Goal: Information Seeking & Learning: Learn about a topic

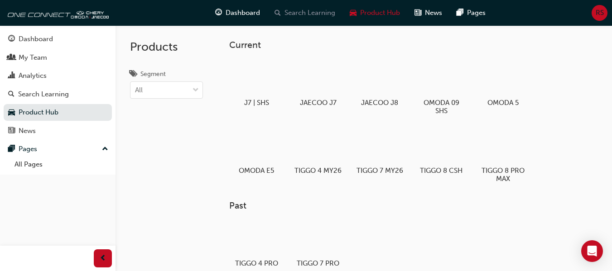
click at [296, 13] on span "Search Learning" at bounding box center [309, 13] width 51 height 10
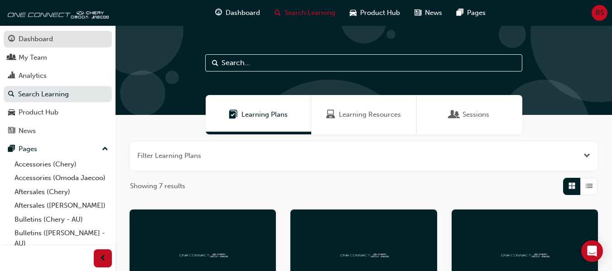
click at [38, 41] on div "Dashboard" at bounding box center [36, 39] width 34 height 10
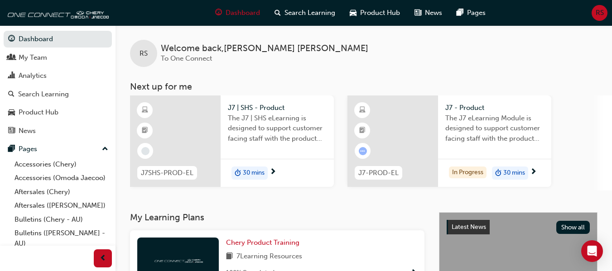
click at [254, 172] on span "30 mins" at bounding box center [254, 173] width 22 height 10
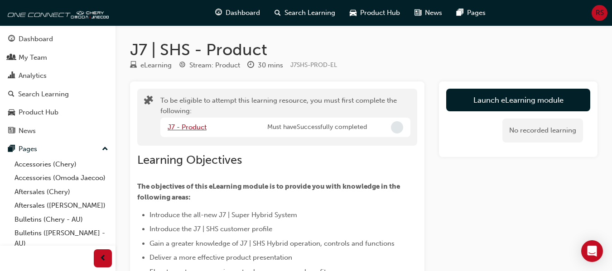
click at [194, 127] on link "J7 - Product" at bounding box center [187, 127] width 39 height 8
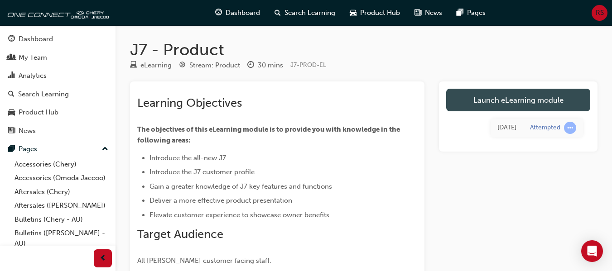
click at [497, 101] on link "Launch eLearning module" at bounding box center [518, 100] width 144 height 23
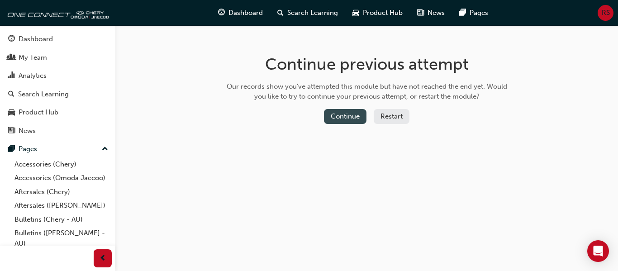
click at [342, 117] on button "Continue" at bounding box center [345, 116] width 43 height 15
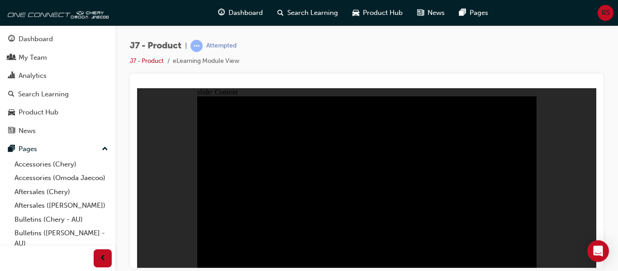
drag, startPoint x: 225, startPoint y: 192, endPoint x: 225, endPoint y: 177, distance: 14.0
drag, startPoint x: 223, startPoint y: 154, endPoint x: 220, endPoint y: 142, distance: 12.4
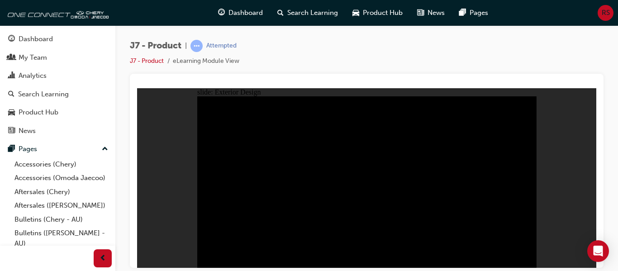
drag, startPoint x: 311, startPoint y: 132, endPoint x: 349, endPoint y: 158, distance: 46.0
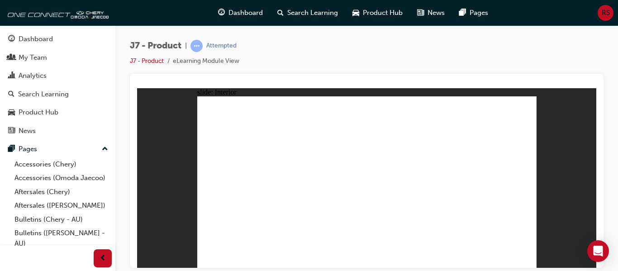
drag, startPoint x: 512, startPoint y: 209, endPoint x: 472, endPoint y: 160, distance: 63.6
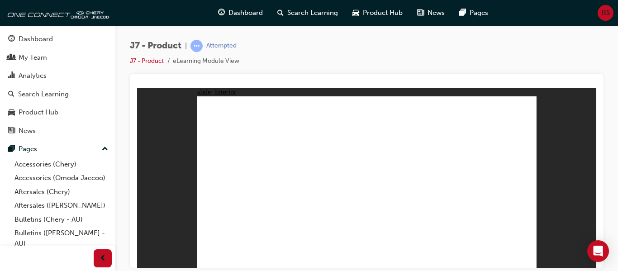
drag, startPoint x: 449, startPoint y: 154, endPoint x: 430, endPoint y: 153, distance: 19.1
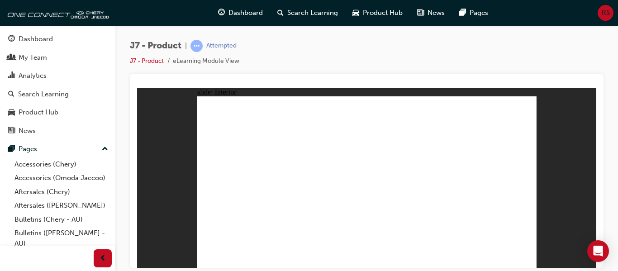
drag, startPoint x: 297, startPoint y: 215, endPoint x: 459, endPoint y: 132, distance: 182.4
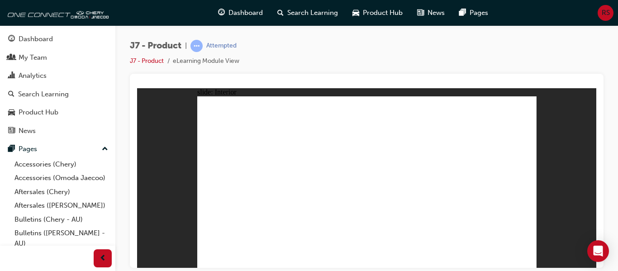
drag, startPoint x: 515, startPoint y: 134, endPoint x: 507, endPoint y: 141, distance: 10.9
drag, startPoint x: 495, startPoint y: 148, endPoint x: 314, endPoint y: 148, distance: 181.5
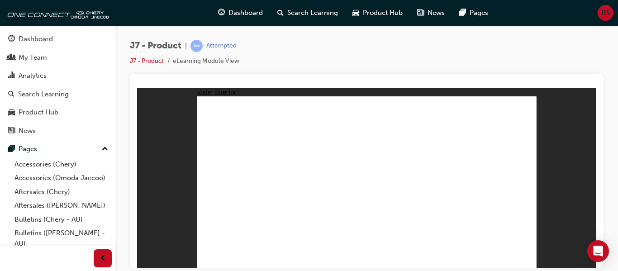
drag, startPoint x: 396, startPoint y: 233, endPoint x: 397, endPoint y: 228, distance: 4.5
drag, startPoint x: 397, startPoint y: 216, endPoint x: 395, endPoint y: 207, distance: 9.3
drag, startPoint x: 393, startPoint y: 206, endPoint x: 300, endPoint y: 209, distance: 93.3
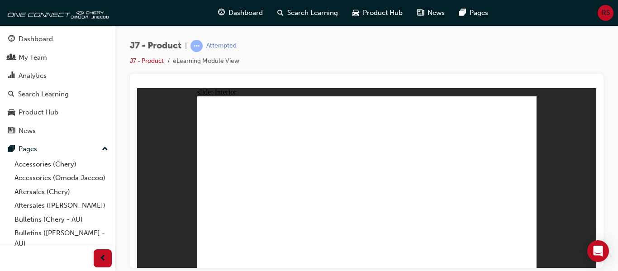
drag, startPoint x: 320, startPoint y: 145, endPoint x: 276, endPoint y: 152, distance: 44.4
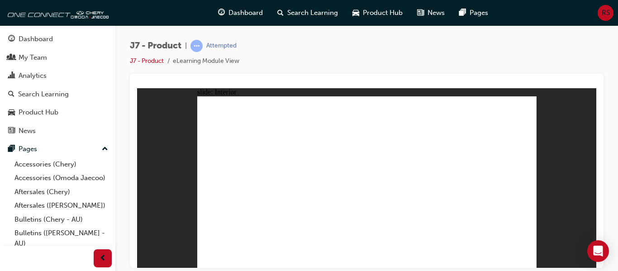
drag, startPoint x: 341, startPoint y: 172, endPoint x: 341, endPoint y: 151, distance: 20.8
drag, startPoint x: 343, startPoint y: 132, endPoint x: 354, endPoint y: 135, distance: 12.2
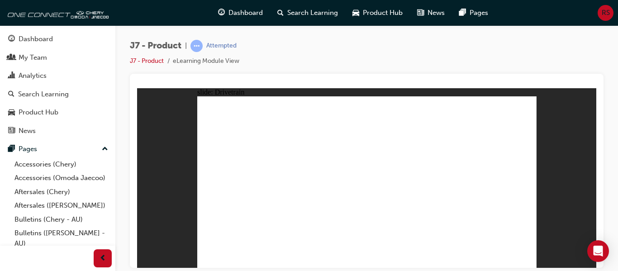
drag, startPoint x: 466, startPoint y: 146, endPoint x: 428, endPoint y: 148, distance: 38.1
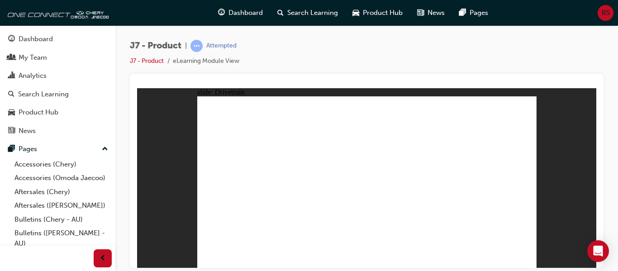
drag, startPoint x: 391, startPoint y: 231, endPoint x: 375, endPoint y: 197, distance: 37.1
drag, startPoint x: 351, startPoint y: 159, endPoint x: 407, endPoint y: 151, distance: 57.2
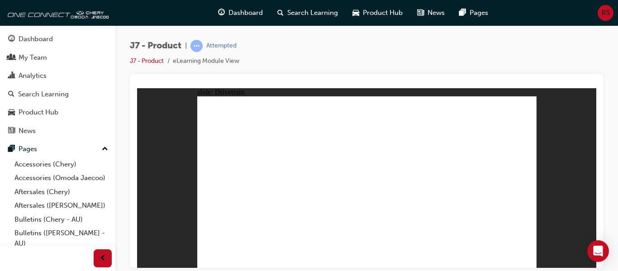
drag, startPoint x: 431, startPoint y: 150, endPoint x: 426, endPoint y: 151, distance: 6.0
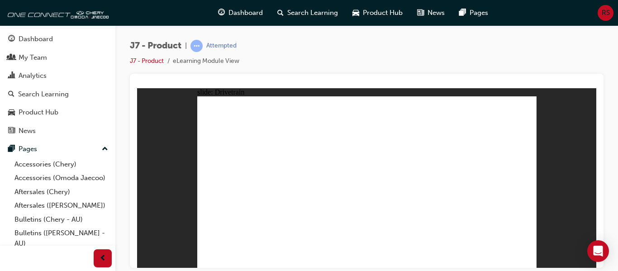
drag, startPoint x: 402, startPoint y: 192, endPoint x: 413, endPoint y: 191, distance: 11.4
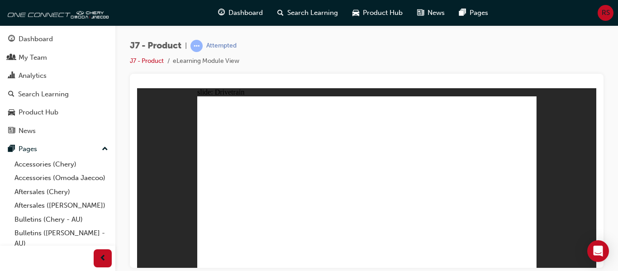
drag, startPoint x: 359, startPoint y: 201, endPoint x: 359, endPoint y: 150, distance: 50.7
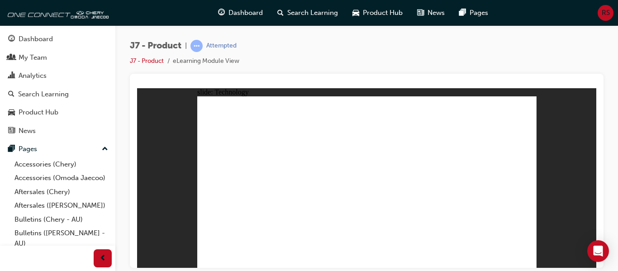
drag, startPoint x: 357, startPoint y: 233, endPoint x: 402, endPoint y: 215, distance: 49.2
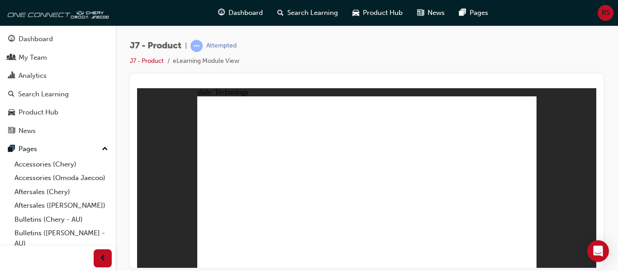
drag, startPoint x: 355, startPoint y: 174, endPoint x: 349, endPoint y: 160, distance: 15.2
drag, startPoint x: 336, startPoint y: 120, endPoint x: 336, endPoint y: 109, distance: 11.3
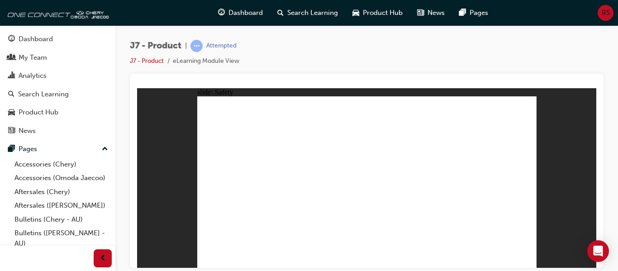
drag, startPoint x: 362, startPoint y: 234, endPoint x: 384, endPoint y: 220, distance: 26.0
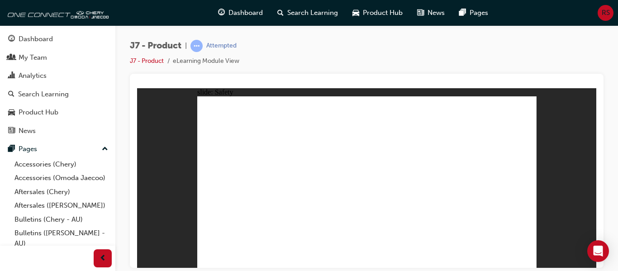
drag, startPoint x: 350, startPoint y: 220, endPoint x: 335, endPoint y: 212, distance: 16.8
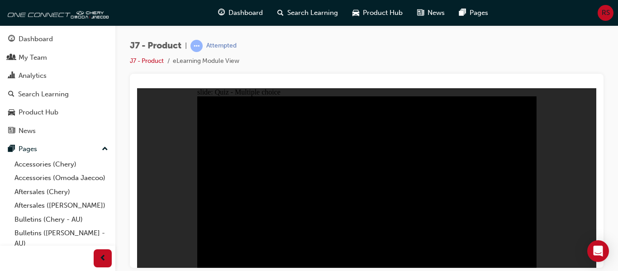
radio input "true"
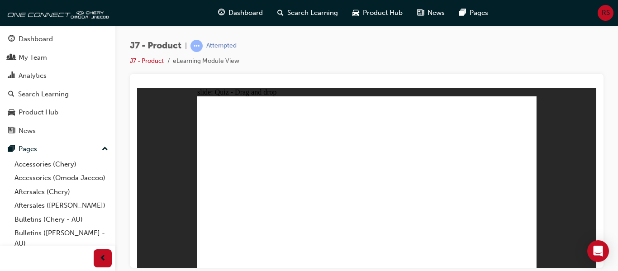
drag, startPoint x: 424, startPoint y: 107, endPoint x: 299, endPoint y: 187, distance: 148.6
drag, startPoint x: 447, startPoint y: 147, endPoint x: 479, endPoint y: 191, distance: 53.5
drag, startPoint x: 488, startPoint y: 114, endPoint x: 456, endPoint y: 124, distance: 34.0
drag, startPoint x: 389, startPoint y: 142, endPoint x: 365, endPoint y: 184, distance: 48.3
drag, startPoint x: 368, startPoint y: 118, endPoint x: 443, endPoint y: 197, distance: 108.9
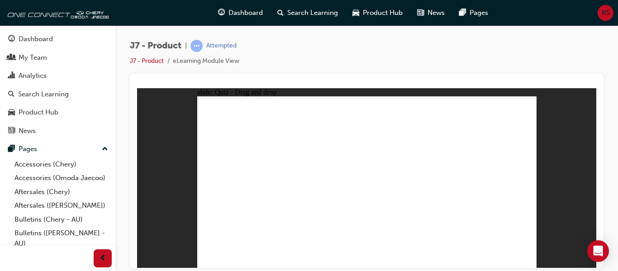
drag, startPoint x: 488, startPoint y: 108, endPoint x: 230, endPoint y: 187, distance: 270.5
drag, startPoint x: 419, startPoint y: 113, endPoint x: 232, endPoint y: 191, distance: 203.0
drag, startPoint x: 390, startPoint y: 148, endPoint x: 296, endPoint y: 190, distance: 103.4
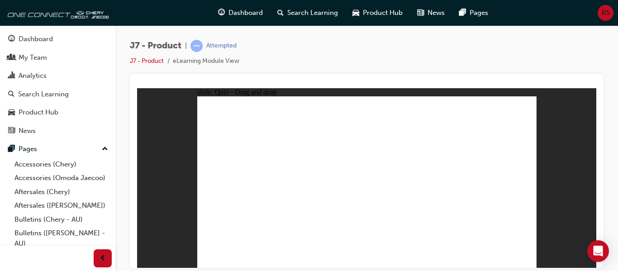
drag, startPoint x: 356, startPoint y: 116, endPoint x: 503, endPoint y: 185, distance: 161.6
drag, startPoint x: 494, startPoint y: 107, endPoint x: 376, endPoint y: 185, distance: 141.5
drag, startPoint x: 448, startPoint y: 143, endPoint x: 430, endPoint y: 189, distance: 49.9
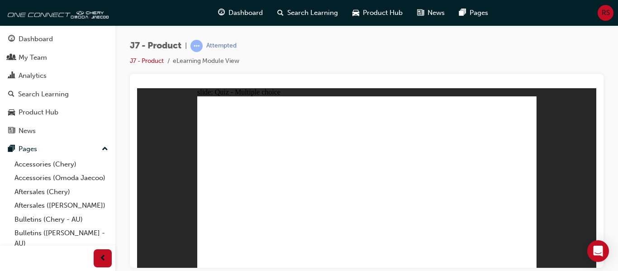
radio input "true"
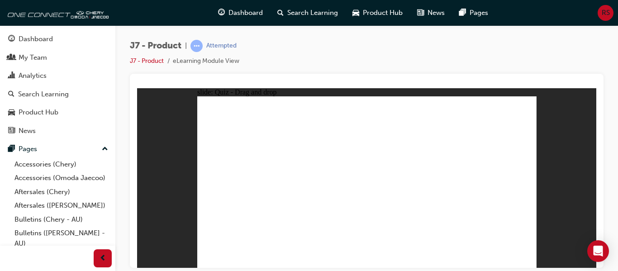
drag, startPoint x: 360, startPoint y: 107, endPoint x: 375, endPoint y: 199, distance: 92.7
drag, startPoint x: 417, startPoint y: 110, endPoint x: 402, endPoint y: 165, distance: 57.2
drag, startPoint x: 414, startPoint y: 146, endPoint x: 397, endPoint y: 209, distance: 65.7
drag, startPoint x: 359, startPoint y: 126, endPoint x: 411, endPoint y: 204, distance: 93.7
drag, startPoint x: 403, startPoint y: 139, endPoint x: 321, endPoint y: 191, distance: 97.2
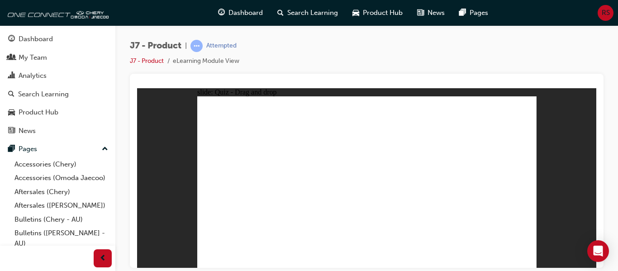
drag, startPoint x: 397, startPoint y: 141, endPoint x: 299, endPoint y: 189, distance: 109.5
drag, startPoint x: 397, startPoint y: 144, endPoint x: 406, endPoint y: 224, distance: 80.2
drag, startPoint x: 373, startPoint y: 209, endPoint x: 384, endPoint y: 108, distance: 101.5
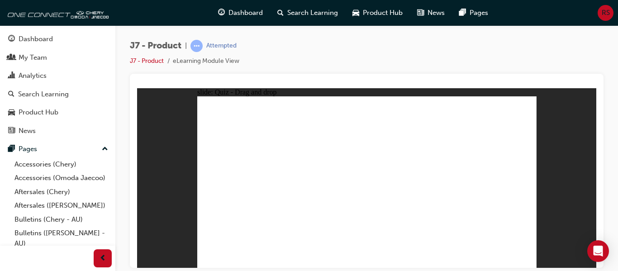
drag, startPoint x: 381, startPoint y: 135, endPoint x: 362, endPoint y: 212, distance: 79.4
drag, startPoint x: 445, startPoint y: 125, endPoint x: 265, endPoint y: 203, distance: 196.5
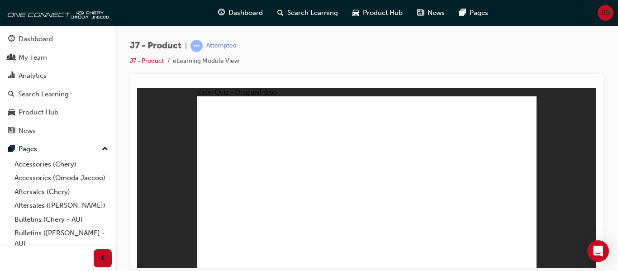
drag, startPoint x: 369, startPoint y: 111, endPoint x: 253, endPoint y: 198, distance: 145.6
drag, startPoint x: 423, startPoint y: 118, endPoint x: 385, endPoint y: 196, distance: 86.1
drag, startPoint x: 490, startPoint y: 114, endPoint x: 440, endPoint y: 197, distance: 97.3
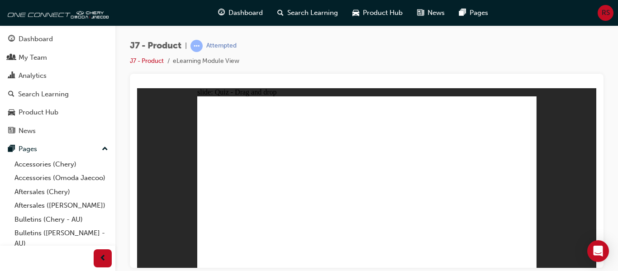
drag, startPoint x: 503, startPoint y: 118, endPoint x: 368, endPoint y: 194, distance: 154.3
drag, startPoint x: 448, startPoint y: 127, endPoint x: 382, endPoint y: 192, distance: 93.2
drag, startPoint x: 397, startPoint y: 126, endPoint x: 407, endPoint y: 192, distance: 66.4
drag, startPoint x: 350, startPoint y: 109, endPoint x: 432, endPoint y: 189, distance: 114.9
drag, startPoint x: 400, startPoint y: 111, endPoint x: 324, endPoint y: 190, distance: 109.5
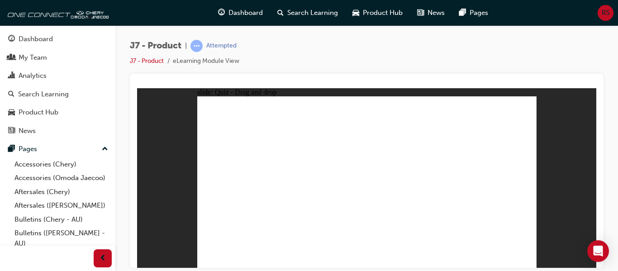
drag, startPoint x: 375, startPoint y: 111, endPoint x: 461, endPoint y: 193, distance: 119.1
drag, startPoint x: 347, startPoint y: 127, endPoint x: 364, endPoint y: 205, distance: 80.1
drag, startPoint x: 374, startPoint y: 127, endPoint x: 388, endPoint y: 205, distance: 79.2
drag, startPoint x: 422, startPoint y: 127, endPoint x: 410, endPoint y: 200, distance: 74.4
drag, startPoint x: 423, startPoint y: 111, endPoint x: 433, endPoint y: 204, distance: 93.3
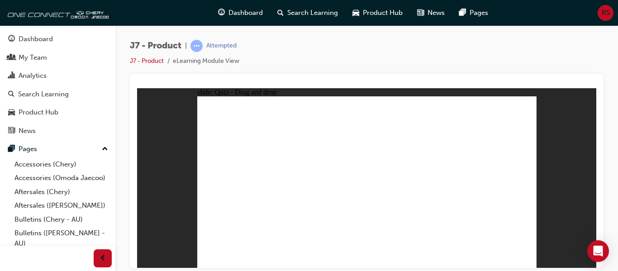
drag, startPoint x: 448, startPoint y: 110, endPoint x: 254, endPoint y: 195, distance: 211.3
drag, startPoint x: 474, startPoint y: 124, endPoint x: 264, endPoint y: 188, distance: 219.1
drag, startPoint x: 438, startPoint y: 145, endPoint x: 294, endPoint y: 194, distance: 151.6
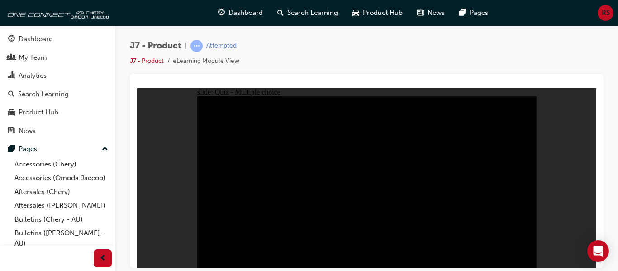
radio input "true"
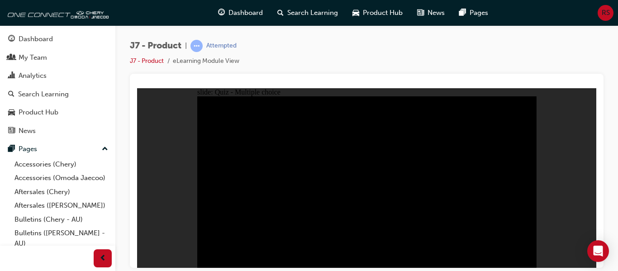
radio input "true"
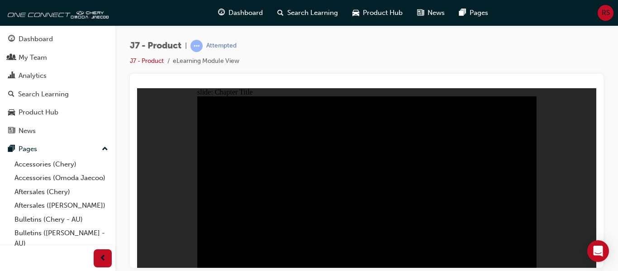
radio input "true"
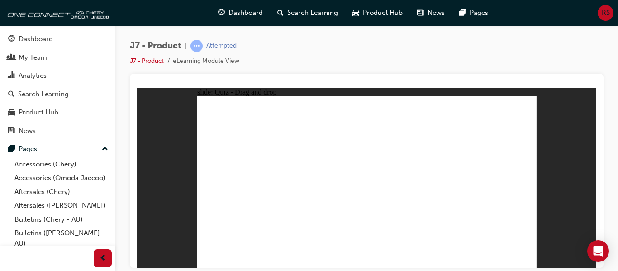
drag, startPoint x: 462, startPoint y: 141, endPoint x: 497, endPoint y: 185, distance: 56.4
drag, startPoint x: 488, startPoint y: 110, endPoint x: 227, endPoint y: 190, distance: 272.7
drag, startPoint x: 358, startPoint y: 110, endPoint x: 431, endPoint y: 193, distance: 110.0
drag, startPoint x: 378, startPoint y: 145, endPoint x: 283, endPoint y: 190, distance: 104.9
drag, startPoint x: 414, startPoint y: 109, endPoint x: 340, endPoint y: 114, distance: 73.9
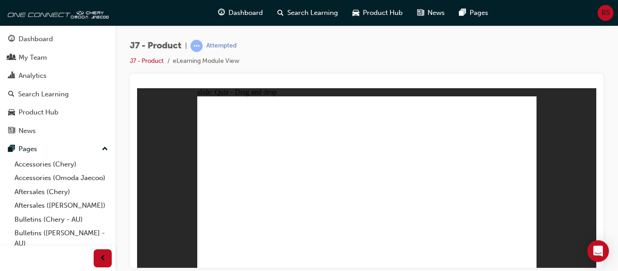
drag, startPoint x: 305, startPoint y: 190, endPoint x: 370, endPoint y: 192, distance: 65.2
drag, startPoint x: 410, startPoint y: 111, endPoint x: 294, endPoint y: 182, distance: 135.1
drag, startPoint x: 459, startPoint y: 144, endPoint x: 433, endPoint y: 191, distance: 52.9
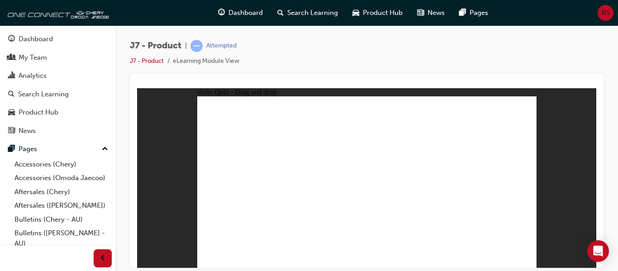
drag, startPoint x: 388, startPoint y: 141, endPoint x: 297, endPoint y: 184, distance: 100.2
drag, startPoint x: 346, startPoint y: 109, endPoint x: 486, endPoint y: 186, distance: 159.7
drag, startPoint x: 484, startPoint y: 112, endPoint x: 353, endPoint y: 190, distance: 152.4
drag, startPoint x: 409, startPoint y: 108, endPoint x: 296, endPoint y: 165, distance: 126.5
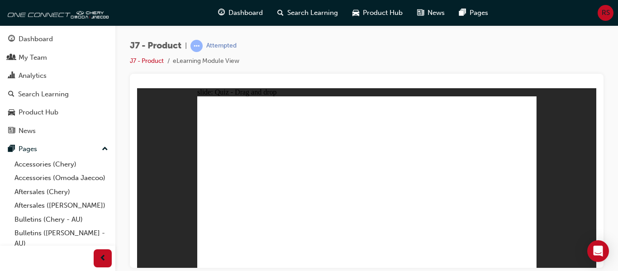
radio input "true"
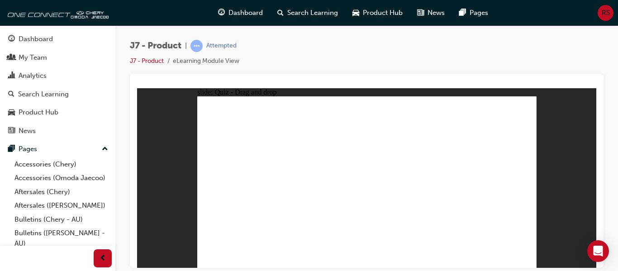
drag, startPoint x: 368, startPoint y: 110, endPoint x: 380, endPoint y: 192, distance: 82.4
drag, startPoint x: 428, startPoint y: 110, endPoint x: 427, endPoint y: 184, distance: 73.8
drag, startPoint x: 427, startPoint y: 124, endPoint x: 393, endPoint y: 190, distance: 73.7
drag, startPoint x: 389, startPoint y: 137, endPoint x: 413, endPoint y: 202, distance: 69.0
drag, startPoint x: 370, startPoint y: 123, endPoint x: 391, endPoint y: 218, distance: 97.3
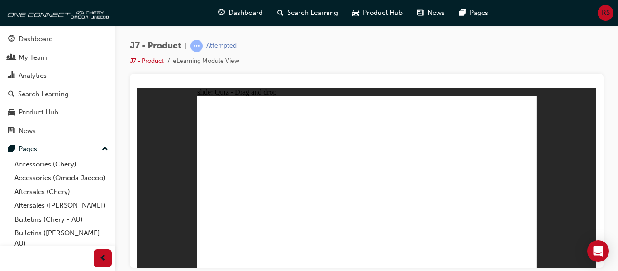
drag, startPoint x: 368, startPoint y: 210, endPoint x: 411, endPoint y: 161, distance: 64.8
drag, startPoint x: 381, startPoint y: 115, endPoint x: 368, endPoint y: 210, distance: 96.0
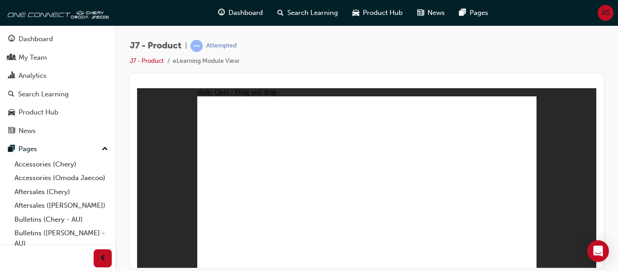
drag, startPoint x: 451, startPoint y: 122, endPoint x: 298, endPoint y: 192, distance: 168.2
drag, startPoint x: 361, startPoint y: 111, endPoint x: 405, endPoint y: 154, distance: 62.1
drag, startPoint x: 423, startPoint y: 111, endPoint x: 437, endPoint y: 193, distance: 82.6
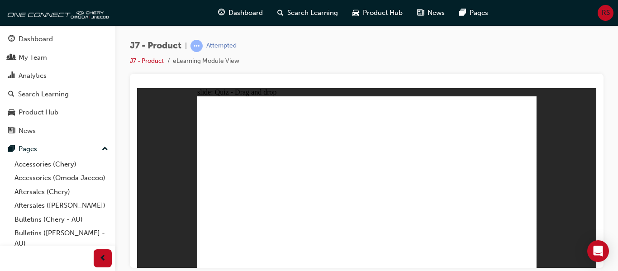
drag, startPoint x: 485, startPoint y: 107, endPoint x: 439, endPoint y: 201, distance: 104.5
drag, startPoint x: 447, startPoint y: 128, endPoint x: 364, endPoint y: 196, distance: 107.1
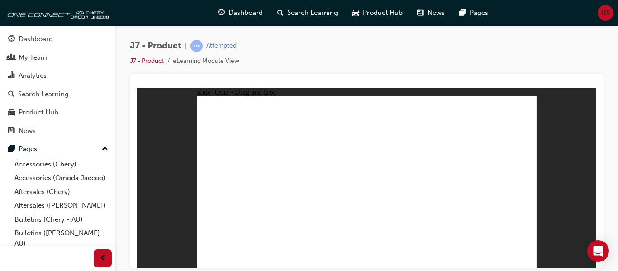
drag, startPoint x: 347, startPoint y: 123, endPoint x: 383, endPoint y: 191, distance: 77.4
drag, startPoint x: 496, startPoint y: 120, endPoint x: 405, endPoint y: 189, distance: 114.1
drag, startPoint x: 398, startPoint y: 125, endPoint x: 432, endPoint y: 192, distance: 75.1
drag, startPoint x: 311, startPoint y: 155, endPoint x: 226, endPoint y: 195, distance: 94.0
drag, startPoint x: 374, startPoint y: 126, endPoint x: 254, endPoint y: 192, distance: 136.6
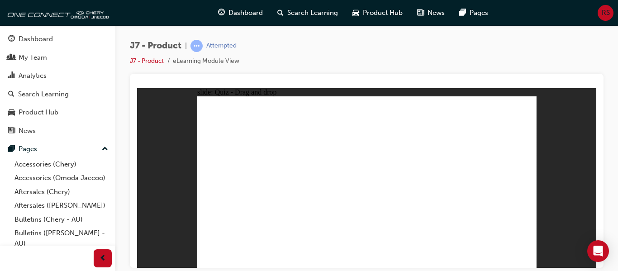
drag, startPoint x: 372, startPoint y: 113, endPoint x: 283, endPoint y: 174, distance: 108.5
drag, startPoint x: 425, startPoint y: 128, endPoint x: 297, endPoint y: 178, distance: 137.4
drag, startPoint x: 398, startPoint y: 110, endPoint x: 316, endPoint y: 188, distance: 112.4
drag, startPoint x: 421, startPoint y: 114, endPoint x: 312, endPoint y: 201, distance: 140.1
drag, startPoint x: 447, startPoint y: 110, endPoint x: 266, endPoint y: 192, distance: 198.6
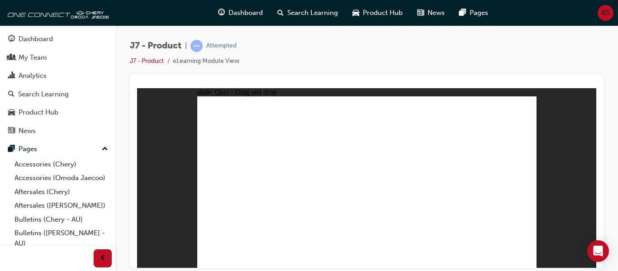
drag, startPoint x: 475, startPoint y: 126, endPoint x: 273, endPoint y: 201, distance: 215.6
drag, startPoint x: 471, startPoint y: 112, endPoint x: 292, endPoint y: 207, distance: 202.7
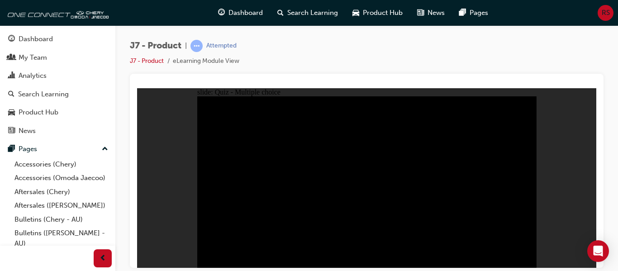
radio input "true"
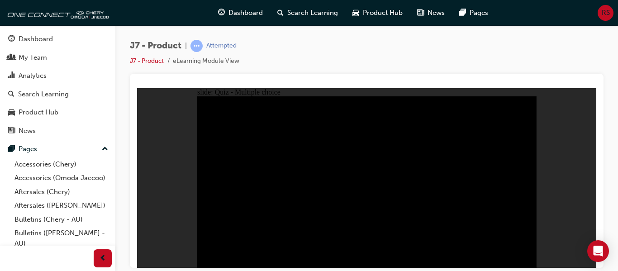
drag, startPoint x: 534, startPoint y: 149, endPoint x: 525, endPoint y: 151, distance: 9.7
radio input "false"
radio input "true"
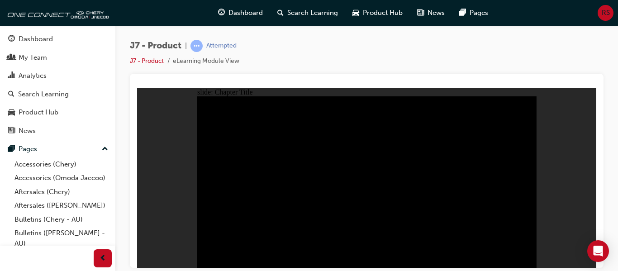
radio input "true"
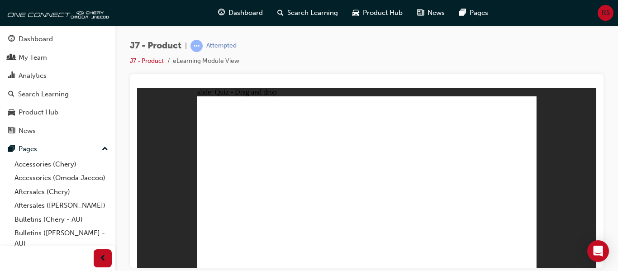
drag, startPoint x: 447, startPoint y: 143, endPoint x: 512, endPoint y: 185, distance: 77.2
drag, startPoint x: 404, startPoint y: 161, endPoint x: 406, endPoint y: 174, distance: 13.3
drag, startPoint x: 351, startPoint y: 168, endPoint x: 357, endPoint y: 196, distance: 28.2
drag, startPoint x: 295, startPoint y: 167, endPoint x: 259, endPoint y: 189, distance: 41.8
drag, startPoint x: 486, startPoint y: 111, endPoint x: 218, endPoint y: 195, distance: 280.4
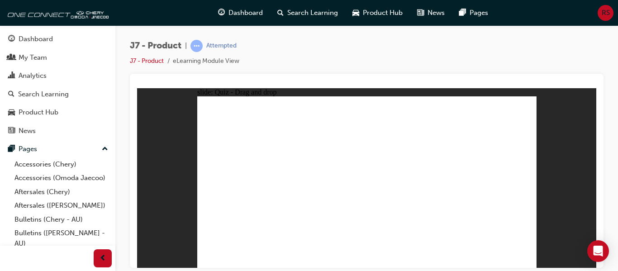
drag, startPoint x: 450, startPoint y: 146, endPoint x: 488, endPoint y: 187, distance: 55.4
drag, startPoint x: 406, startPoint y: 151, endPoint x: 432, endPoint y: 201, distance: 56.3
drag, startPoint x: 412, startPoint y: 120, endPoint x: 353, endPoint y: 189, distance: 90.8
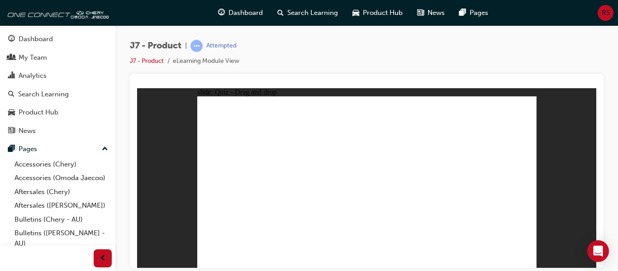
drag, startPoint x: 344, startPoint y: 109, endPoint x: 294, endPoint y: 186, distance: 91.4
drag, startPoint x: 469, startPoint y: 112, endPoint x: 227, endPoint y: 190, distance: 254.4
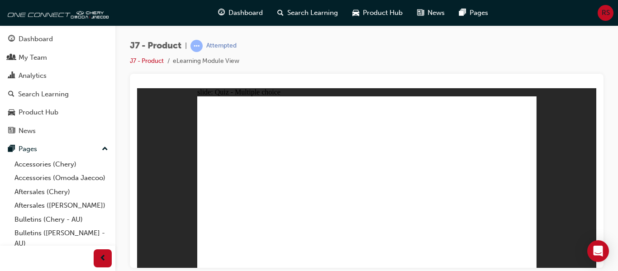
radio input "true"
drag, startPoint x: 401, startPoint y: 138, endPoint x: 385, endPoint y: 193, distance: 57.6
drag, startPoint x: 421, startPoint y: 139, endPoint x: 407, endPoint y: 160, distance: 25.9
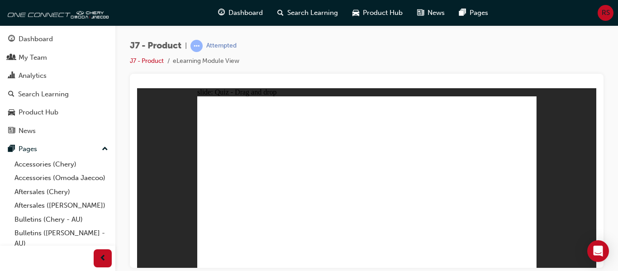
drag, startPoint x: 410, startPoint y: 144, endPoint x: 376, endPoint y: 144, distance: 34.4
drag, startPoint x: 370, startPoint y: 131, endPoint x: 374, endPoint y: 162, distance: 31.1
drag, startPoint x: 378, startPoint y: 183, endPoint x: 383, endPoint y: 190, distance: 8.7
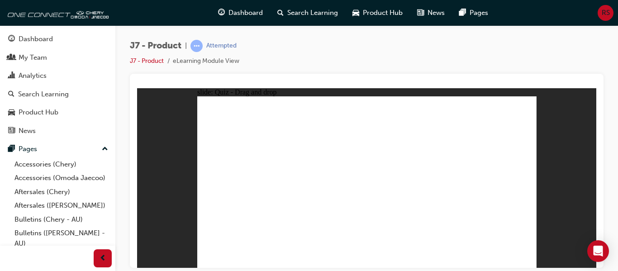
drag, startPoint x: 370, startPoint y: 112, endPoint x: 390, endPoint y: 206, distance: 96.8
drag, startPoint x: 430, startPoint y: 113, endPoint x: 431, endPoint y: 205, distance: 91.9
drag, startPoint x: 387, startPoint y: 119, endPoint x: 402, endPoint y: 165, distance: 49.1
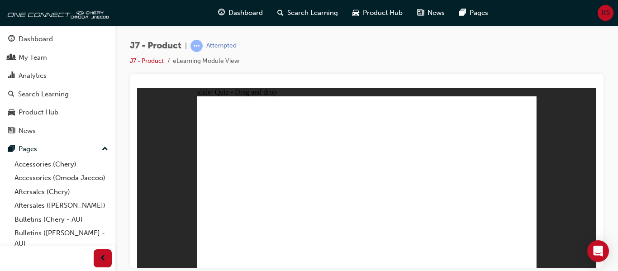
drag, startPoint x: 446, startPoint y: 139, endPoint x: 272, endPoint y: 205, distance: 186.4
drag, startPoint x: 359, startPoint y: 112, endPoint x: 399, endPoint y: 179, distance: 78.2
drag, startPoint x: 426, startPoint y: 113, endPoint x: 435, endPoint y: 180, distance: 68.0
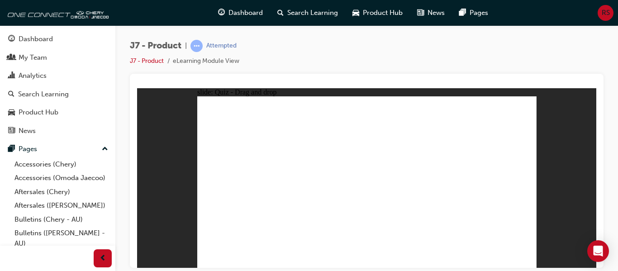
drag, startPoint x: 476, startPoint y: 110, endPoint x: 423, endPoint y: 170, distance: 79.5
drag, startPoint x: 424, startPoint y: 115, endPoint x: 426, endPoint y: 198, distance: 83.3
drag, startPoint x: 483, startPoint y: 110, endPoint x: 427, endPoint y: 209, distance: 113.9
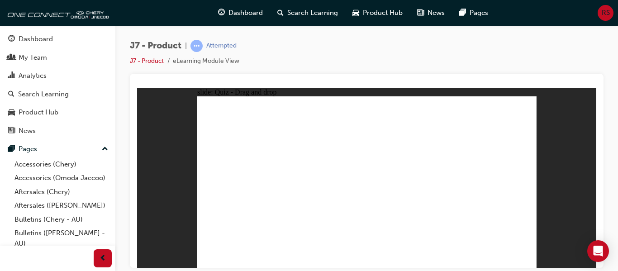
drag, startPoint x: 350, startPoint y: 127, endPoint x: 374, endPoint y: 202, distance: 78.9
drag, startPoint x: 492, startPoint y: 135, endPoint x: 441, endPoint y: 162, distance: 57.7
drag, startPoint x: 444, startPoint y: 150, endPoint x: 400, endPoint y: 197, distance: 64.4
drag, startPoint x: 400, startPoint y: 129, endPoint x: 438, endPoint y: 211, distance: 90.9
drag, startPoint x: 345, startPoint y: 110, endPoint x: 442, endPoint y: 177, distance: 117.2
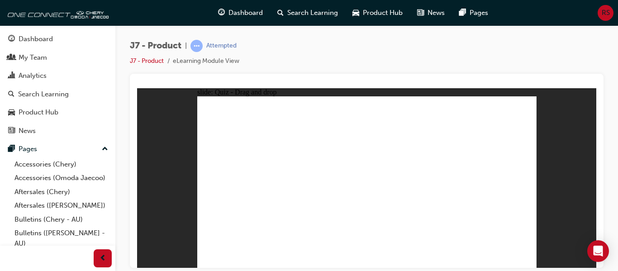
drag, startPoint x: 377, startPoint y: 129, endPoint x: 343, endPoint y: 161, distance: 46.4
drag, startPoint x: 368, startPoint y: 125, endPoint x: 266, endPoint y: 188, distance: 120.1
drag, startPoint x: 372, startPoint y: 165, endPoint x: 292, endPoint y: 184, distance: 81.9
drag, startPoint x: 419, startPoint y: 125, endPoint x: 333, endPoint y: 170, distance: 96.8
drag, startPoint x: 426, startPoint y: 111, endPoint x: 313, endPoint y: 194, distance: 139.6
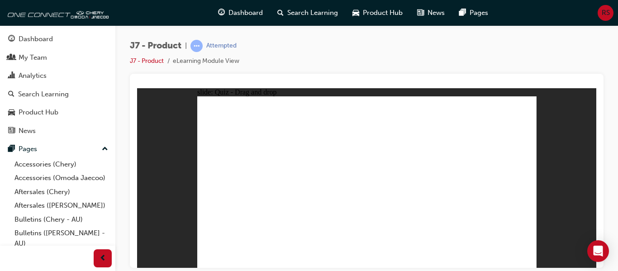
drag, startPoint x: 448, startPoint y: 110, endPoint x: 300, endPoint y: 193, distance: 170.3
drag, startPoint x: 471, startPoint y: 133, endPoint x: 244, endPoint y: 197, distance: 236.6
drag, startPoint x: 474, startPoint y: 110, endPoint x: 267, endPoint y: 204, distance: 227.4
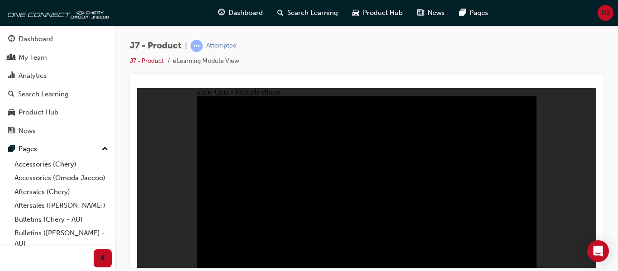
radio input "true"
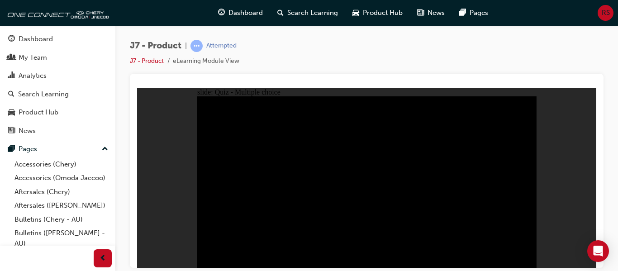
radio input "true"
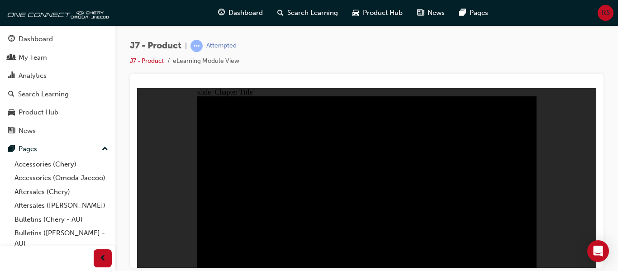
radio input "true"
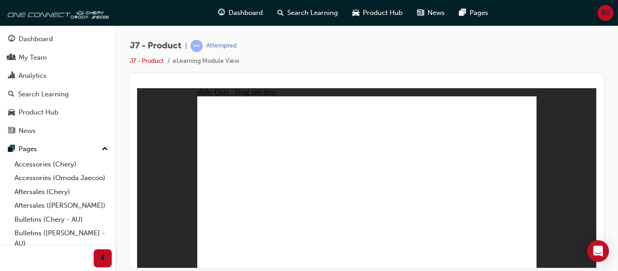
drag, startPoint x: 446, startPoint y: 148, endPoint x: 486, endPoint y: 189, distance: 57.3
drag, startPoint x: 385, startPoint y: 147, endPoint x: 355, endPoint y: 192, distance: 53.2
drag, startPoint x: 417, startPoint y: 117, endPoint x: 300, endPoint y: 195, distance: 140.0
drag, startPoint x: 472, startPoint y: 113, endPoint x: 232, endPoint y: 182, distance: 249.1
drag, startPoint x: 349, startPoint y: 120, endPoint x: 425, endPoint y: 185, distance: 100.1
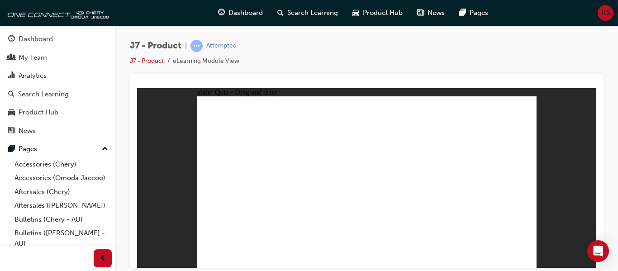
drag, startPoint x: 355, startPoint y: 108, endPoint x: 502, endPoint y: 185, distance: 165.2
drag, startPoint x: 391, startPoint y: 145, endPoint x: 368, endPoint y: 189, distance: 50.2
drag, startPoint x: 461, startPoint y: 143, endPoint x: 452, endPoint y: 157, distance: 16.5
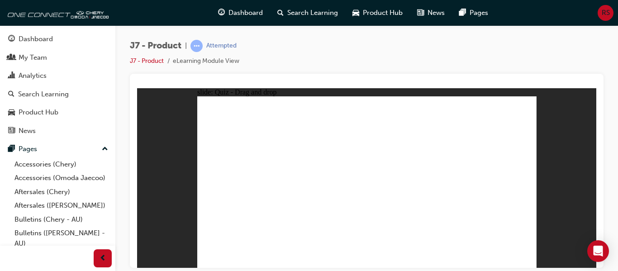
drag, startPoint x: 485, startPoint y: 111, endPoint x: 295, endPoint y: 190, distance: 205.8
drag, startPoint x: 366, startPoint y: 131, endPoint x: 233, endPoint y: 186, distance: 143.8
drag, startPoint x: 316, startPoint y: 187, endPoint x: 371, endPoint y: 141, distance: 71.6
drag, startPoint x: 364, startPoint y: 193, endPoint x: 299, endPoint y: 187, distance: 66.0
drag, startPoint x: 455, startPoint y: 135, endPoint x: 369, endPoint y: 186, distance: 100.0
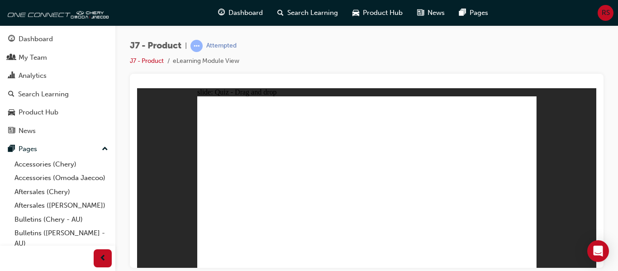
radio input "true"
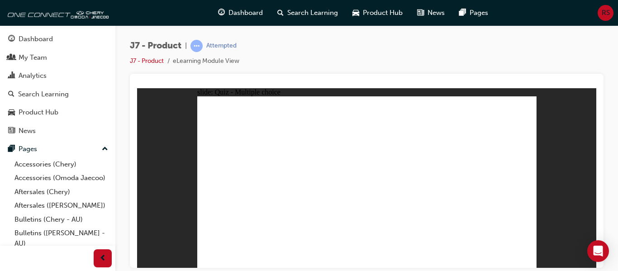
radio input "true"
drag, startPoint x: 385, startPoint y: 139, endPoint x: 369, endPoint y: 198, distance: 61.4
drag, startPoint x: 409, startPoint y: 125, endPoint x: 422, endPoint y: 192, distance: 67.3
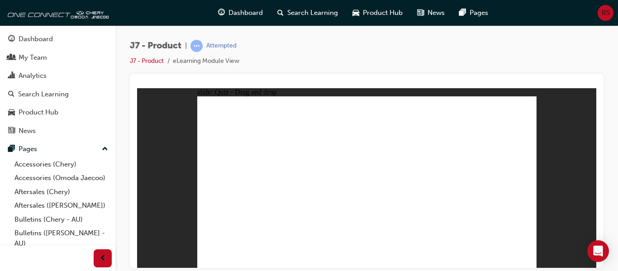
drag, startPoint x: 420, startPoint y: 112, endPoint x: 400, endPoint y: 177, distance: 67.7
drag, startPoint x: 367, startPoint y: 121, endPoint x: 383, endPoint y: 206, distance: 86.7
drag, startPoint x: 375, startPoint y: 112, endPoint x: 416, endPoint y: 215, distance: 111.4
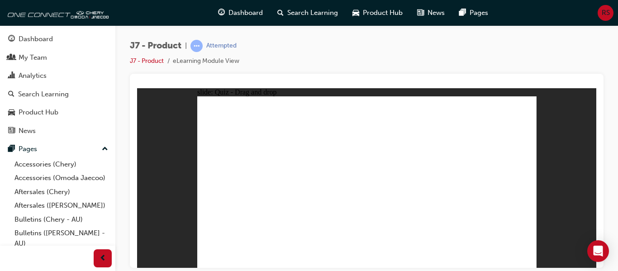
drag, startPoint x: 382, startPoint y: 117, endPoint x: 361, endPoint y: 205, distance: 90.3
drag, startPoint x: 455, startPoint y: 129, endPoint x: 277, endPoint y: 217, distance: 198.8
drag, startPoint x: 365, startPoint y: 111, endPoint x: 393, endPoint y: 180, distance: 74.6
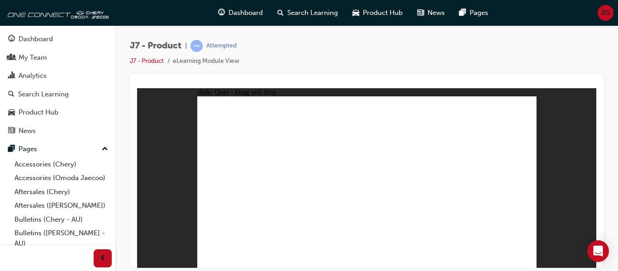
drag, startPoint x: 418, startPoint y: 113, endPoint x: 449, endPoint y: 163, distance: 59.1
drag, startPoint x: 489, startPoint y: 113, endPoint x: 428, endPoint y: 209, distance: 113.2
drag, startPoint x: 348, startPoint y: 126, endPoint x: 382, endPoint y: 161, distance: 49.0
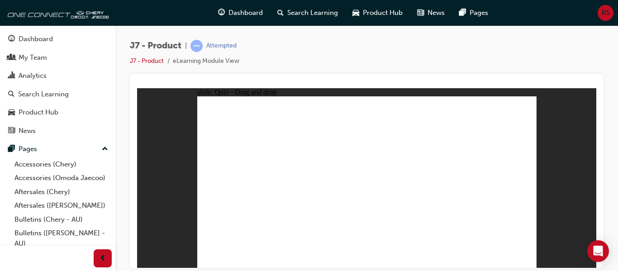
drag, startPoint x: 376, startPoint y: 126, endPoint x: 390, endPoint y: 191, distance: 66.8
drag, startPoint x: 389, startPoint y: 192, endPoint x: 320, endPoint y: 193, distance: 69.3
drag, startPoint x: 364, startPoint y: 191, endPoint x: 244, endPoint y: 190, distance: 120.4
drag, startPoint x: 348, startPoint y: 110, endPoint x: 369, endPoint y: 197, distance: 89.3
drag, startPoint x: 371, startPoint y: 111, endPoint x: 383, endPoint y: 191, distance: 80.5
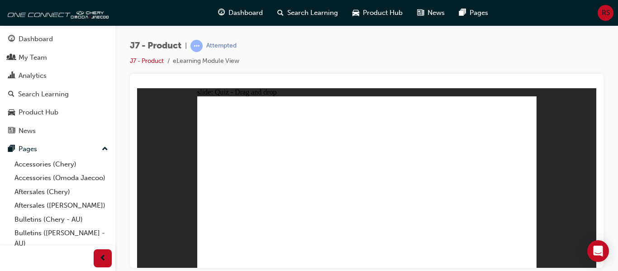
drag, startPoint x: 398, startPoint y: 111, endPoint x: 267, endPoint y: 186, distance: 150.8
drag, startPoint x: 425, startPoint y: 111, endPoint x: 293, endPoint y: 193, distance: 154.5
drag, startPoint x: 455, startPoint y: 111, endPoint x: 321, endPoint y: 192, distance: 156.1
drag, startPoint x: 476, startPoint y: 111, endPoint x: 297, endPoint y: 183, distance: 193.2
drag, startPoint x: 393, startPoint y: 153, endPoint x: 410, endPoint y: 185, distance: 36.4
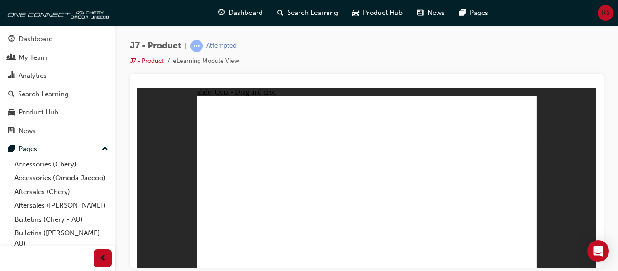
drag, startPoint x: 421, startPoint y: 126, endPoint x: 253, endPoint y: 203, distance: 185.2
drag, startPoint x: 450, startPoint y: 126, endPoint x: 428, endPoint y: 192, distance: 70.2
drag, startPoint x: 476, startPoint y: 124, endPoint x: 287, endPoint y: 201, distance: 203.5
drag, startPoint x: 502, startPoint y: 116, endPoint x: 457, endPoint y: 191, distance: 86.5
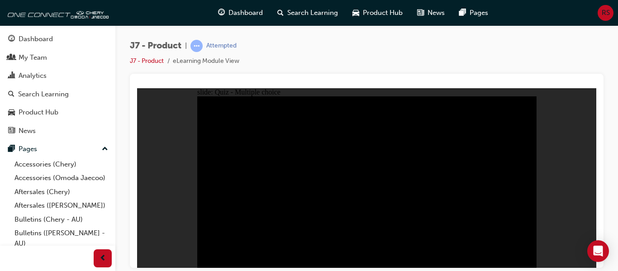
radio input "true"
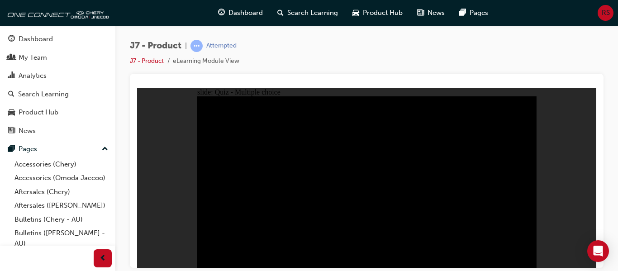
radio input "true"
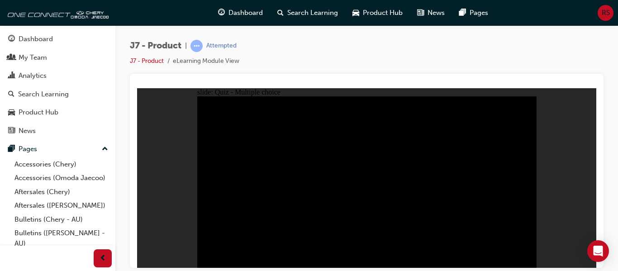
radio input "false"
radio input "true"
radio input "false"
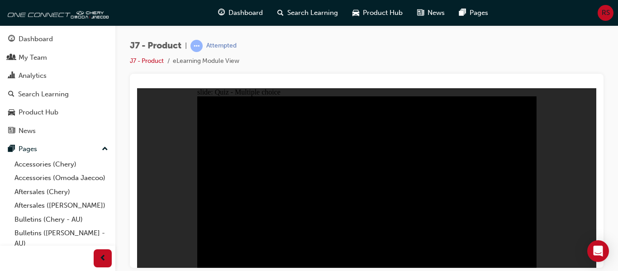
radio input "false"
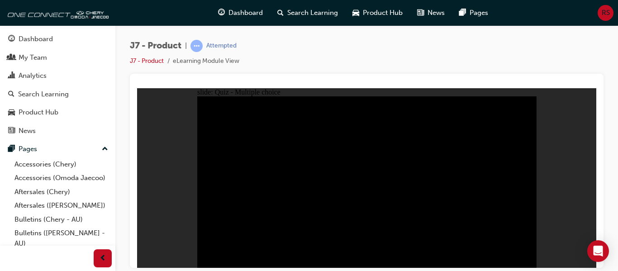
radio input "false"
radio input "true"
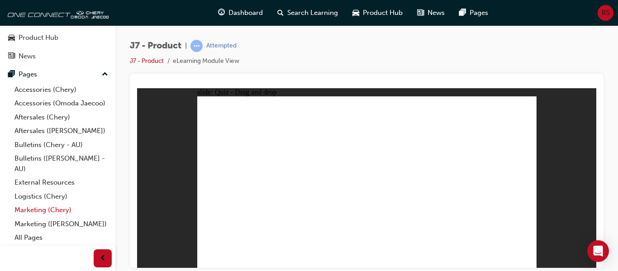
scroll to position [85, 0]
click at [150, 59] on link "J7 - Product" at bounding box center [147, 61] width 34 height 8
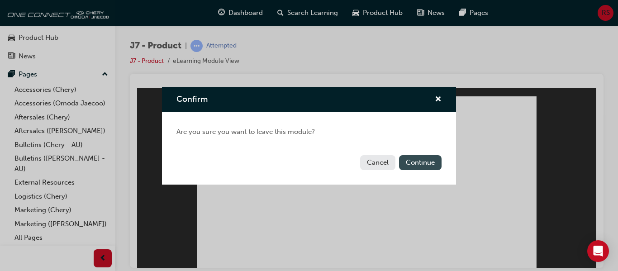
click at [414, 162] on button "Continue" at bounding box center [420, 162] width 43 height 15
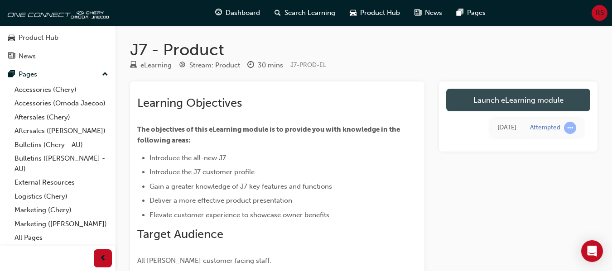
click at [495, 100] on link "Launch eLearning module" at bounding box center [518, 100] width 144 height 23
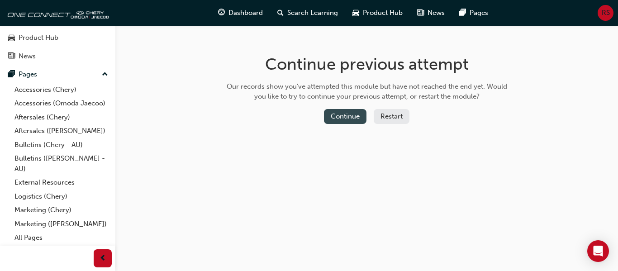
click at [345, 115] on button "Continue" at bounding box center [345, 116] width 43 height 15
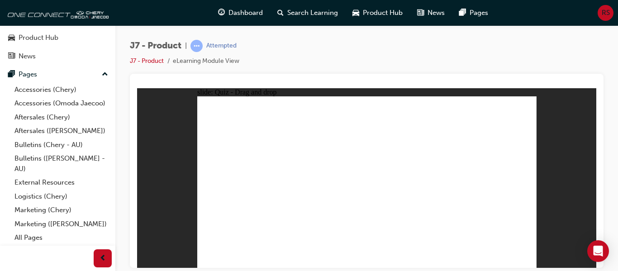
drag, startPoint x: 454, startPoint y: 146, endPoint x: 485, endPoint y: 189, distance: 52.8
drag, startPoint x: 393, startPoint y: 149, endPoint x: 373, endPoint y: 187, distance: 42.3
drag, startPoint x: 490, startPoint y: 111, endPoint x: 308, endPoint y: 154, distance: 187.0
drag, startPoint x: 343, startPoint y: 110, endPoint x: 290, endPoint y: 191, distance: 97.4
drag, startPoint x: 291, startPoint y: 190, endPoint x: 432, endPoint y: 175, distance: 142.0
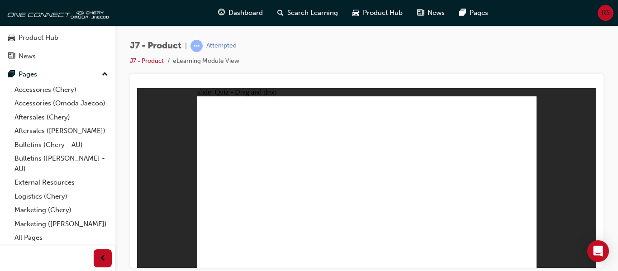
drag, startPoint x: 423, startPoint y: 115, endPoint x: 297, endPoint y: 195, distance: 149.3
drag, startPoint x: 458, startPoint y: 163, endPoint x: 440, endPoint y: 177, distance: 22.9
drag, startPoint x: 478, startPoint y: 111, endPoint x: 357, endPoint y: 188, distance: 143.5
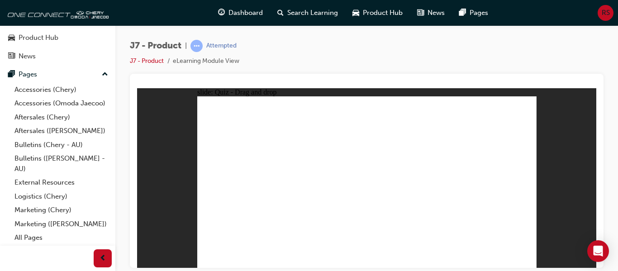
drag, startPoint x: 387, startPoint y: 143, endPoint x: 324, endPoint y: 154, distance: 64.5
drag, startPoint x: 356, startPoint y: 111, endPoint x: 510, endPoint y: 189, distance: 172.3
drag, startPoint x: 422, startPoint y: 112, endPoint x: 235, endPoint y: 187, distance: 201.2
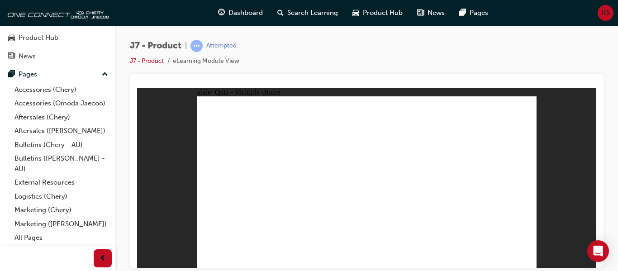
radio input "true"
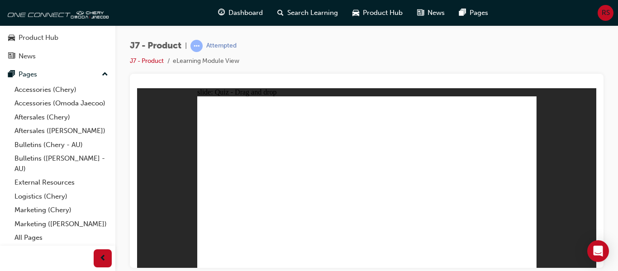
drag, startPoint x: 391, startPoint y: 139, endPoint x: 377, endPoint y: 203, distance: 65.4
drag, startPoint x: 415, startPoint y: 125, endPoint x: 407, endPoint y: 208, distance: 83.2
drag, startPoint x: 367, startPoint y: 126, endPoint x: 381, endPoint y: 215, distance: 89.4
drag, startPoint x: 369, startPoint y: 110, endPoint x: 406, endPoint y: 197, distance: 94.3
drag, startPoint x: 430, startPoint y: 110, endPoint x: 437, endPoint y: 202, distance: 92.2
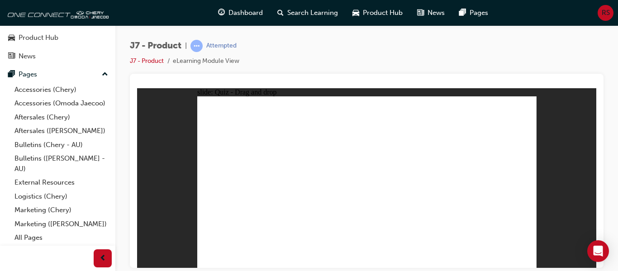
drag, startPoint x: 379, startPoint y: 135, endPoint x: 393, endPoint y: 167, distance: 34.9
drag, startPoint x: 445, startPoint y: 132, endPoint x: 298, endPoint y: 202, distance: 162.4
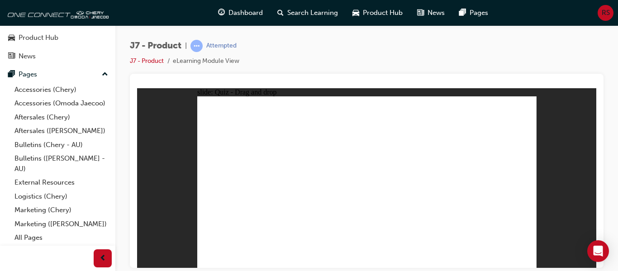
drag, startPoint x: 365, startPoint y: 111, endPoint x: 293, endPoint y: 196, distance: 111.5
drag, startPoint x: 390, startPoint y: 149, endPoint x: 383, endPoint y: 193, distance: 44.5
drag, startPoint x: 471, startPoint y: 158, endPoint x: 433, endPoint y: 191, distance: 50.7
drag, startPoint x: 395, startPoint y: 192, endPoint x: 313, endPoint y: 194, distance: 81.5
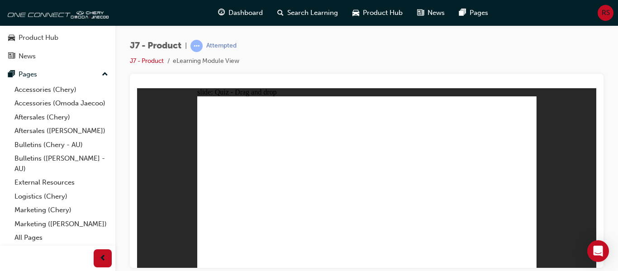
drag, startPoint x: 349, startPoint y: 128, endPoint x: 326, endPoint y: 166, distance: 44.5
drag, startPoint x: 373, startPoint y: 125, endPoint x: 375, endPoint y: 135, distance: 10.1
drag, startPoint x: 389, startPoint y: 156, endPoint x: 391, endPoint y: 183, distance: 27.2
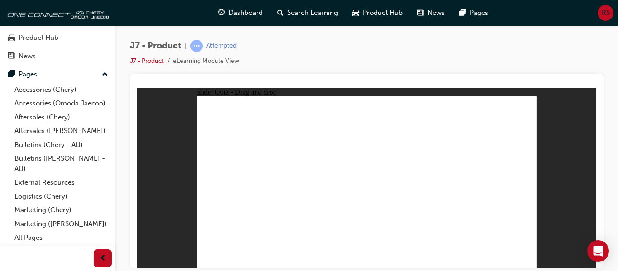
drag, startPoint x: 423, startPoint y: 124, endPoint x: 267, endPoint y: 187, distance: 168.4
drag, startPoint x: 439, startPoint y: 147, endPoint x: 396, endPoint y: 196, distance: 65.1
drag, startPoint x: 474, startPoint y: 131, endPoint x: 298, endPoint y: 191, distance: 185.1
drag, startPoint x: 503, startPoint y: 120, endPoint x: 420, endPoint y: 183, distance: 103.4
drag, startPoint x: 475, startPoint y: 112, endPoint x: 321, endPoint y: 186, distance: 171.5
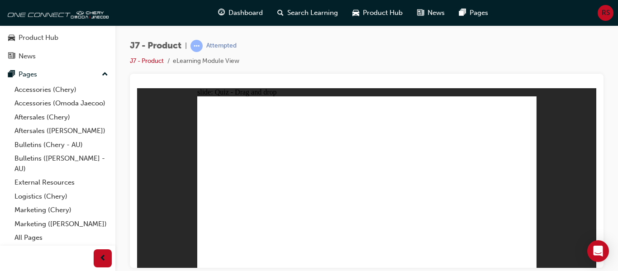
drag, startPoint x: 450, startPoint y: 110, endPoint x: 431, endPoint y: 192, distance: 84.2
drag, startPoint x: 422, startPoint y: 113, endPoint x: 451, endPoint y: 189, distance: 81.2
drag, startPoint x: 394, startPoint y: 151, endPoint x: 367, endPoint y: 211, distance: 65.5
drag, startPoint x: 455, startPoint y: 193, endPoint x: 241, endPoint y: 193, distance: 214.1
drag, startPoint x: 349, startPoint y: 109, endPoint x: 367, endPoint y: 204, distance: 96.3
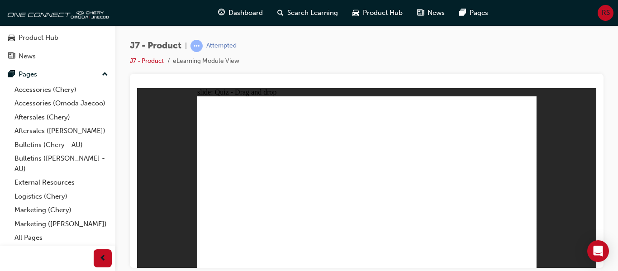
drag, startPoint x: 373, startPoint y: 113, endPoint x: 380, endPoint y: 200, distance: 86.7
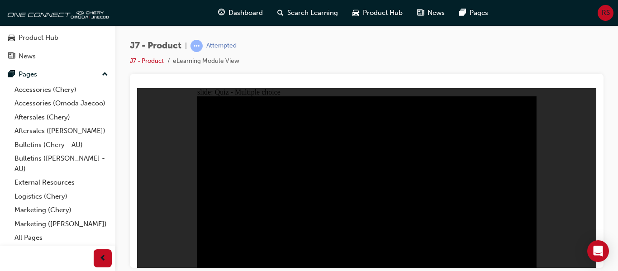
radio input "true"
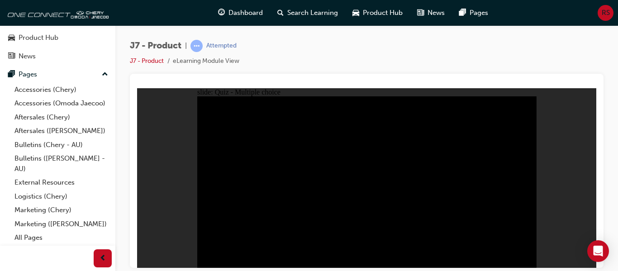
radio input "true"
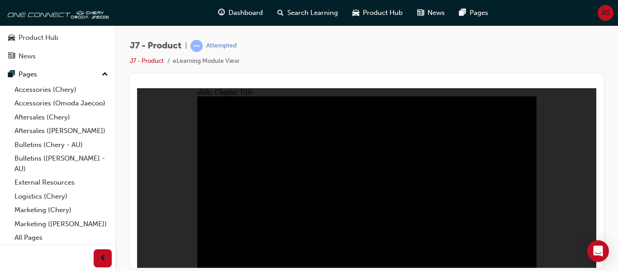
radio input "true"
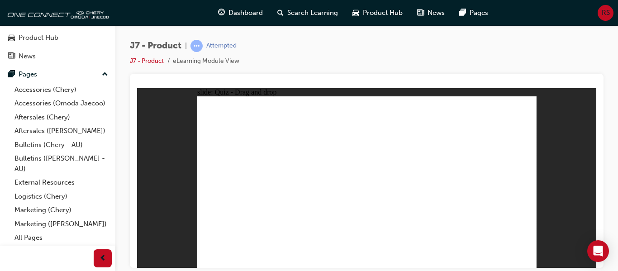
drag, startPoint x: 460, startPoint y: 182, endPoint x: 490, endPoint y: 187, distance: 30.3
drag, startPoint x: 388, startPoint y: 143, endPoint x: 362, endPoint y: 184, distance: 48.9
drag, startPoint x: 365, startPoint y: 112, endPoint x: 310, endPoint y: 189, distance: 94.7
drag, startPoint x: 297, startPoint y: 191, endPoint x: 427, endPoint y: 194, distance: 130.4
drag, startPoint x: 425, startPoint y: 110, endPoint x: 394, endPoint y: 151, distance: 51.3
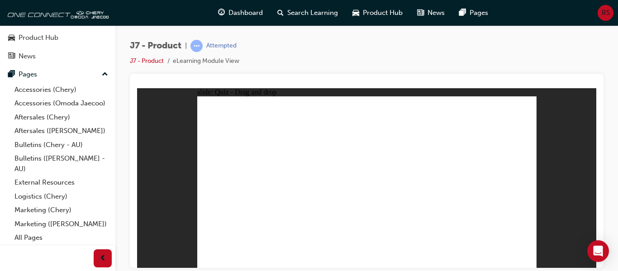
drag, startPoint x: 493, startPoint y: 111, endPoint x: 225, endPoint y: 192, distance: 280.4
drag, startPoint x: 453, startPoint y: 148, endPoint x: 429, endPoint y: 186, distance: 45.2
drag, startPoint x: 492, startPoint y: 109, endPoint x: 368, endPoint y: 190, distance: 148.4
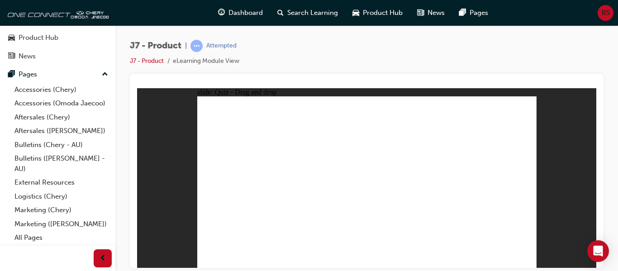
drag, startPoint x: 389, startPoint y: 141, endPoint x: 309, endPoint y: 172, distance: 86.6
drag, startPoint x: 352, startPoint y: 117, endPoint x: 490, endPoint y: 173, distance: 149.1
drag, startPoint x: 415, startPoint y: 123, endPoint x: 244, endPoint y: 189, distance: 183.5
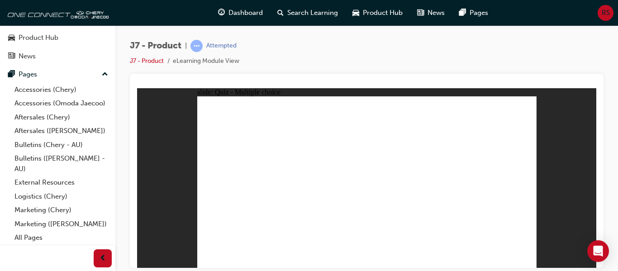
radio input "true"
drag, startPoint x: 388, startPoint y: 138, endPoint x: 376, endPoint y: 187, distance: 50.4
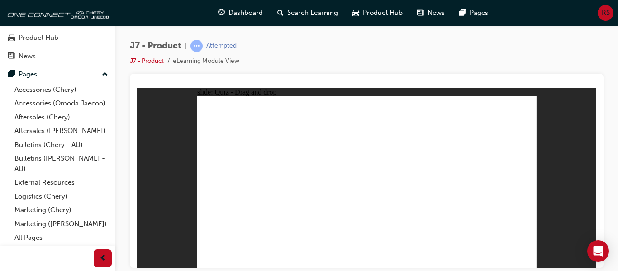
drag, startPoint x: 409, startPoint y: 126, endPoint x: 403, endPoint y: 204, distance: 78.5
drag, startPoint x: 379, startPoint y: 131, endPoint x: 378, endPoint y: 199, distance: 68.4
drag, startPoint x: 382, startPoint y: 108, endPoint x: 424, endPoint y: 172, distance: 76.5
drag, startPoint x: 435, startPoint y: 113, endPoint x: 431, endPoint y: 219, distance: 106.5
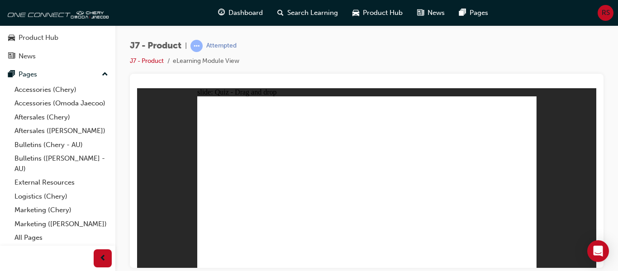
drag, startPoint x: 378, startPoint y: 136, endPoint x: 364, endPoint y: 201, distance: 66.8
drag, startPoint x: 447, startPoint y: 126, endPoint x: 266, endPoint y: 211, distance: 199.7
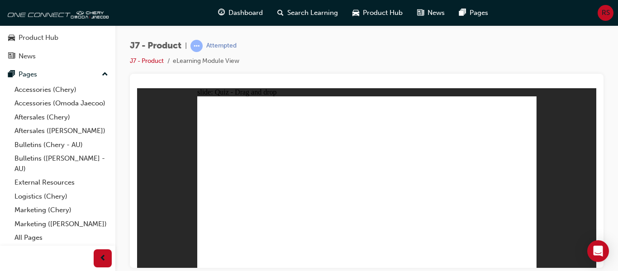
drag, startPoint x: 371, startPoint y: 112, endPoint x: 302, endPoint y: 192, distance: 106.3
drag, startPoint x: 430, startPoint y: 110, endPoint x: 308, endPoint y: 189, distance: 145.7
drag, startPoint x: 492, startPoint y: 112, endPoint x: 380, endPoint y: 197, distance: 140.2
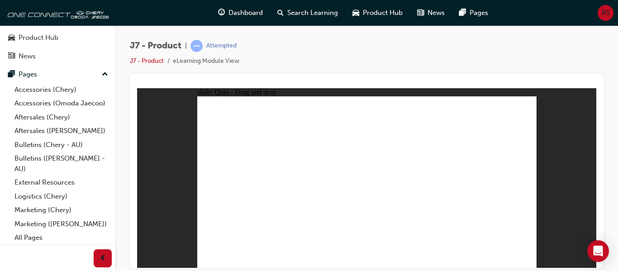
drag, startPoint x: 422, startPoint y: 126, endPoint x: 377, endPoint y: 193, distance: 81.1
drag, startPoint x: 448, startPoint y: 129, endPoint x: 400, endPoint y: 191, distance: 77.8
drag, startPoint x: 473, startPoint y: 129, endPoint x: 318, endPoint y: 192, distance: 167.7
drag, startPoint x: 503, startPoint y: 119, endPoint x: 428, endPoint y: 189, distance: 103.1
drag, startPoint x: 471, startPoint y: 112, endPoint x: 279, endPoint y: 182, distance: 204.7
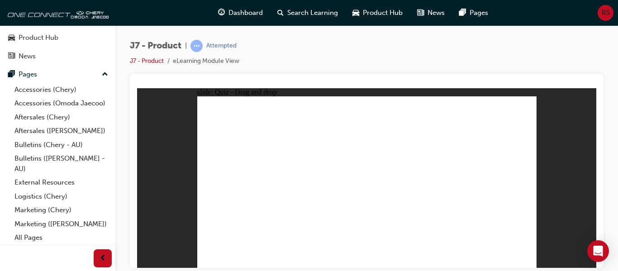
drag, startPoint x: 399, startPoint y: 128, endPoint x: 435, endPoint y: 181, distance: 63.9
drag, startPoint x: 450, startPoint y: 113, endPoint x: 428, endPoint y: 155, distance: 47.0
drag, startPoint x: 423, startPoint y: 112, endPoint x: 244, endPoint y: 182, distance: 192.2
drag, startPoint x: 357, startPoint y: 165, endPoint x: 317, endPoint y: 161, distance: 39.6
drag, startPoint x: 350, startPoint y: 112, endPoint x: 386, endPoint y: 177, distance: 74.1
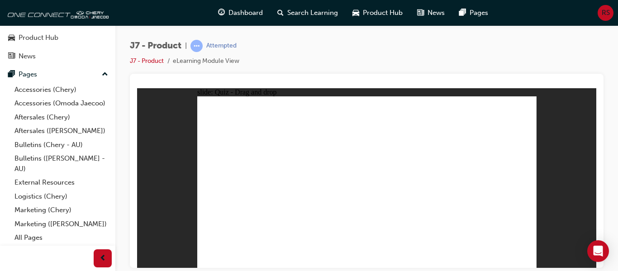
drag, startPoint x: 399, startPoint y: 111, endPoint x: 318, endPoint y: 192, distance: 114.3
drag, startPoint x: 373, startPoint y: 110, endPoint x: 302, endPoint y: 199, distance: 113.1
drag, startPoint x: 348, startPoint y: 127, endPoint x: 259, endPoint y: 203, distance: 117.5
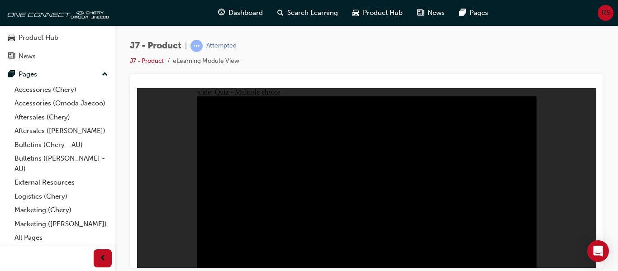
drag, startPoint x: 438, startPoint y: 187, endPoint x: 437, endPoint y: 175, distance: 11.4
radio input "true"
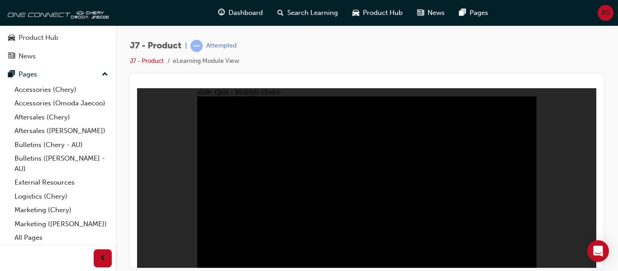
radio input "true"
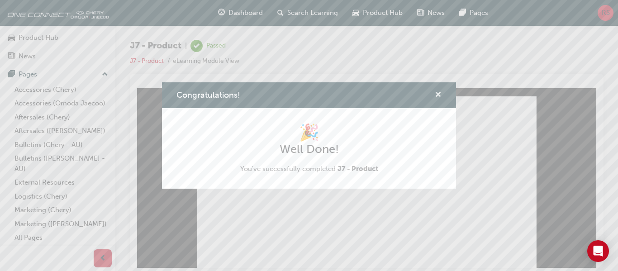
click at [440, 95] on span "cross-icon" at bounding box center [438, 95] width 7 height 8
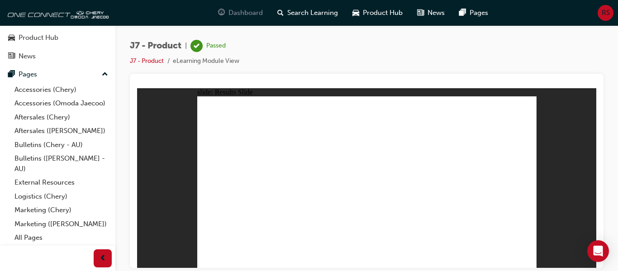
click at [256, 9] on span "Dashboard" at bounding box center [246, 13] width 34 height 10
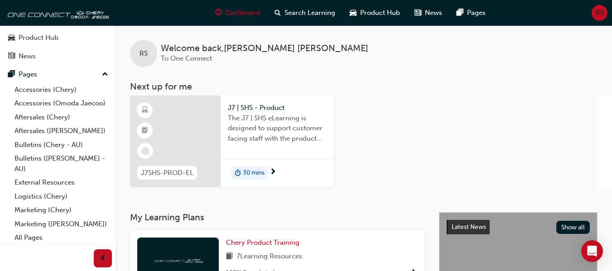
click at [253, 172] on span "30 mins" at bounding box center [254, 173] width 22 height 10
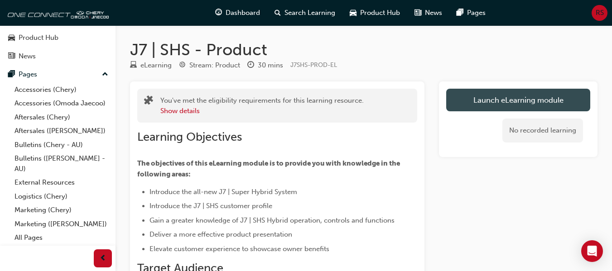
click at [500, 98] on link "Launch eLearning module" at bounding box center [518, 100] width 144 height 23
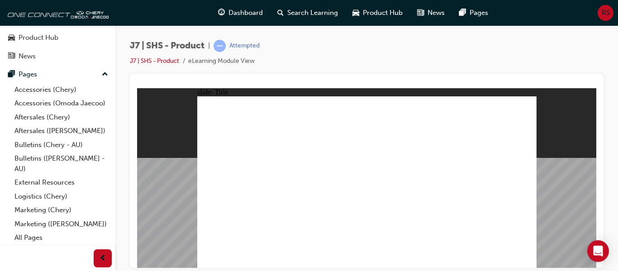
drag, startPoint x: 259, startPoint y: 191, endPoint x: 224, endPoint y: 192, distance: 34.9
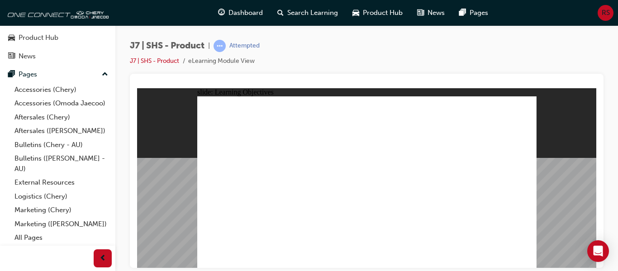
drag, startPoint x: 357, startPoint y: 130, endPoint x: 356, endPoint y: 114, distance: 16.3
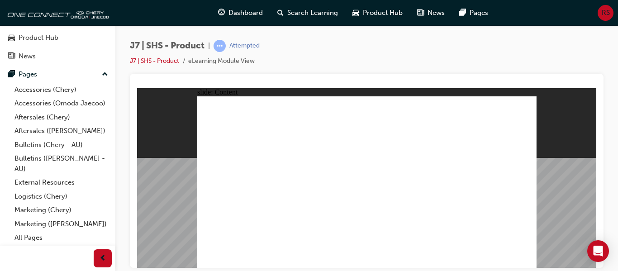
drag, startPoint x: 237, startPoint y: 198, endPoint x: 237, endPoint y: 194, distance: 4.5
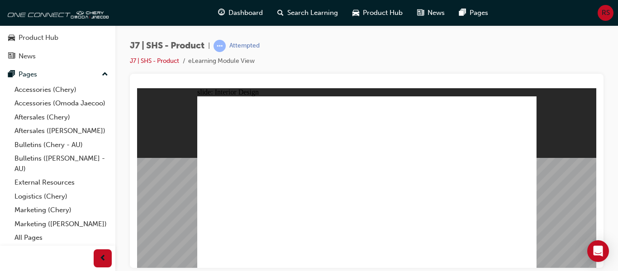
drag, startPoint x: 281, startPoint y: 159, endPoint x: 438, endPoint y: 172, distance: 158.1
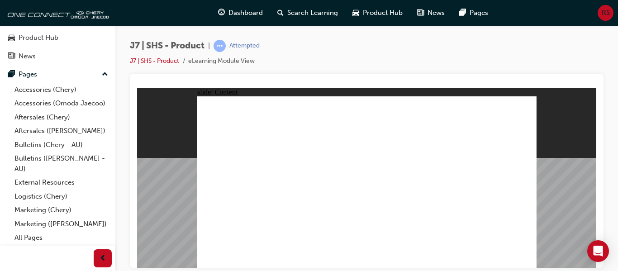
drag, startPoint x: 366, startPoint y: 169, endPoint x: 403, endPoint y: 162, distance: 37.9
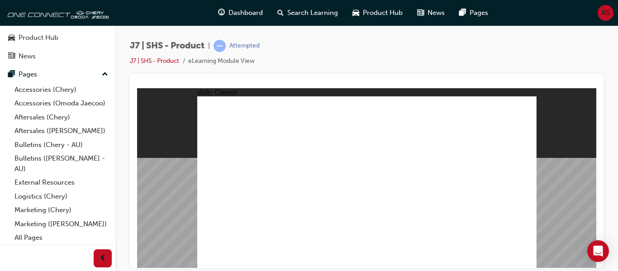
drag, startPoint x: 267, startPoint y: 220, endPoint x: 277, endPoint y: 209, distance: 14.7
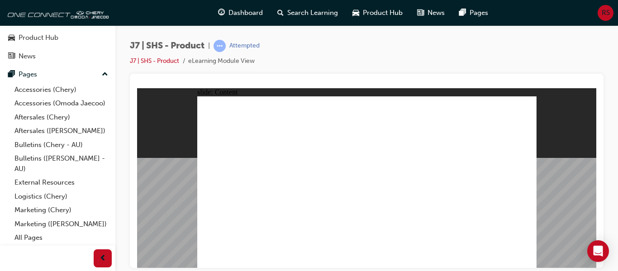
drag, startPoint x: 351, startPoint y: 186, endPoint x: 353, endPoint y: 180, distance: 6.5
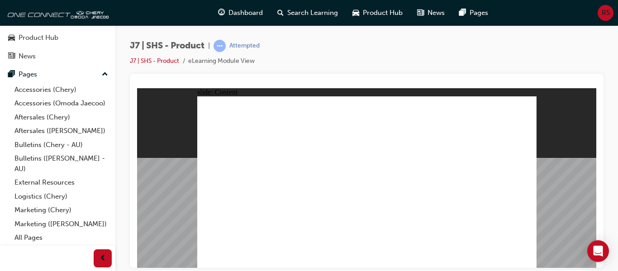
drag, startPoint x: 304, startPoint y: 196, endPoint x: 303, endPoint y: 169, distance: 26.7
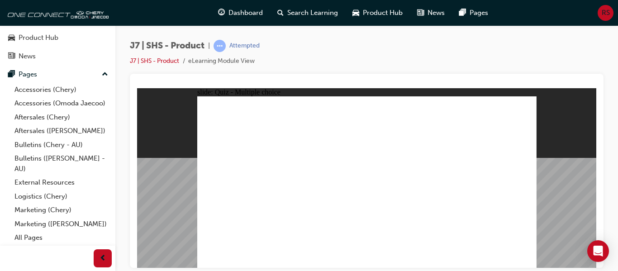
radio input "true"
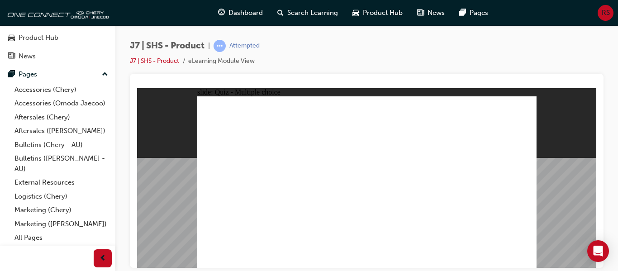
radio input "true"
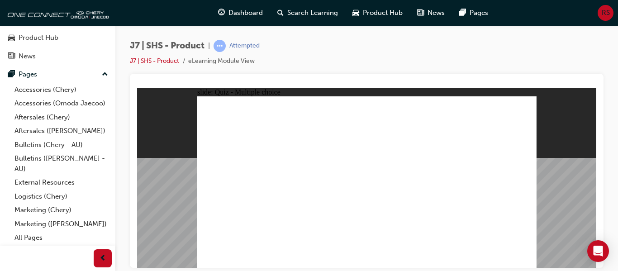
radio input "true"
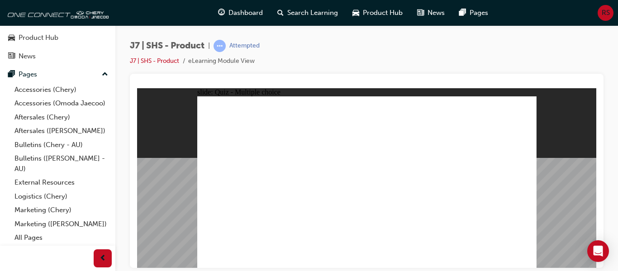
radio input "true"
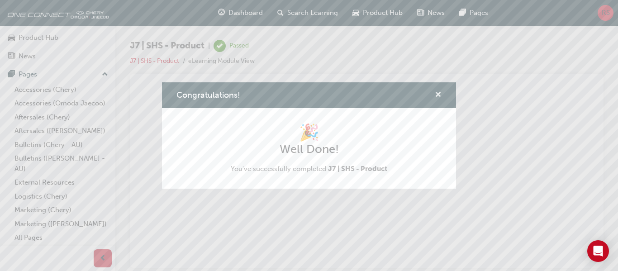
click at [438, 95] on span "cross-icon" at bounding box center [438, 95] width 7 height 8
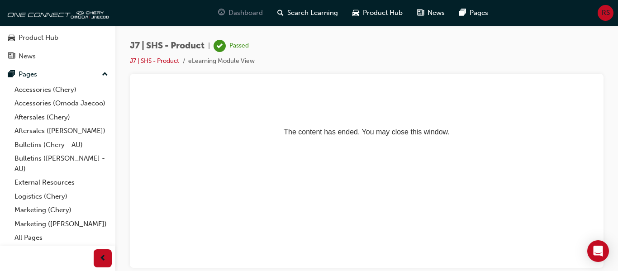
click at [248, 13] on span "Dashboard" at bounding box center [246, 13] width 34 height 10
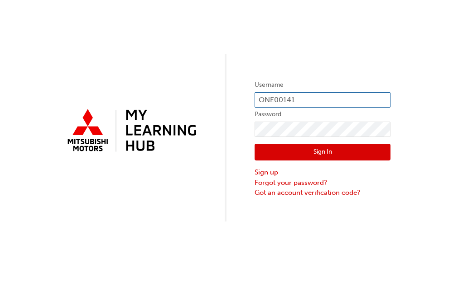
click at [298, 101] on input "ONE00141" at bounding box center [322, 99] width 136 height 15
type input "CHAU0792"
click at [316, 154] on button "Sign In" at bounding box center [322, 152] width 136 height 17
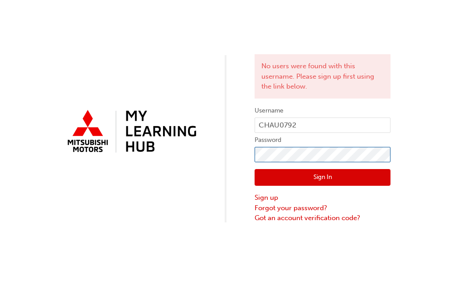
click at [231, 157] on div "No users were found with this username. Please sign up first using the link bel…" at bounding box center [226, 112] width 453 height 224
click at [277, 179] on button "Sign In" at bounding box center [322, 177] width 136 height 17
click at [286, 175] on button "Sign In" at bounding box center [322, 177] width 136 height 17
click at [265, 198] on link "Sign up" at bounding box center [322, 198] width 136 height 10
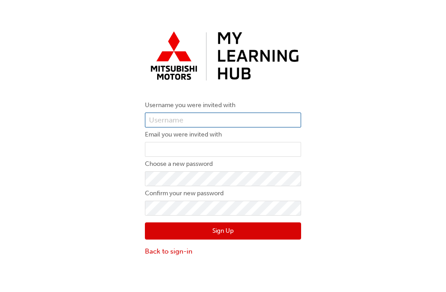
type input "CHAU0792"
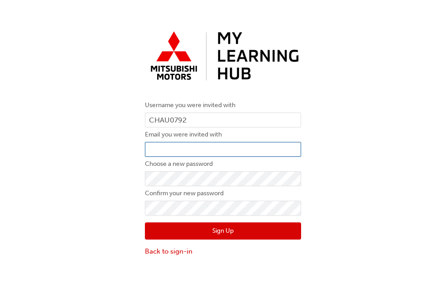
click at [188, 150] on input "email" at bounding box center [223, 149] width 156 height 15
click at [193, 150] on input "ricks@booran.com.au" at bounding box center [223, 149] width 156 height 15
type input "ricks@booranmotors.com.au"
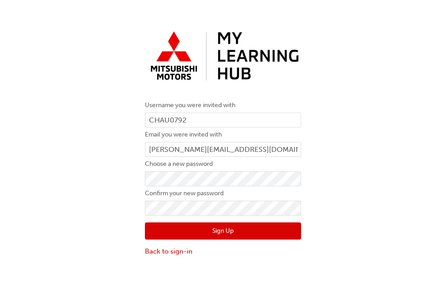
click at [223, 232] on button "Sign Up" at bounding box center [223, 231] width 156 height 17
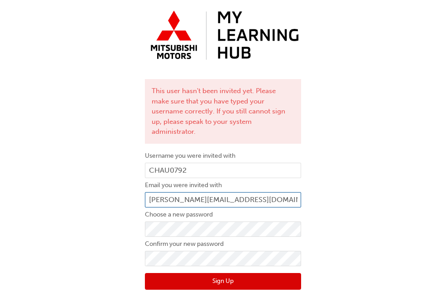
scroll to position [32, 0]
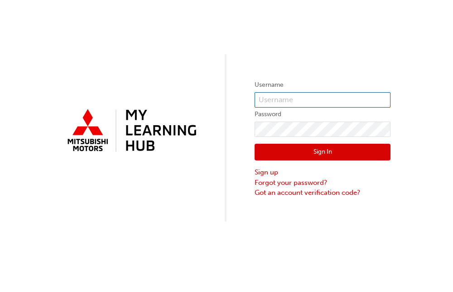
type input "CHAU0792"
click at [312, 154] on button "Sign In" at bounding box center [322, 152] width 136 height 17
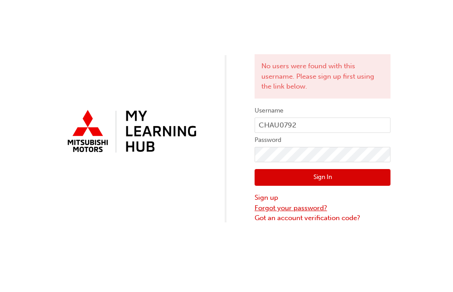
click at [277, 207] on link "Forgot your password?" at bounding box center [322, 208] width 136 height 10
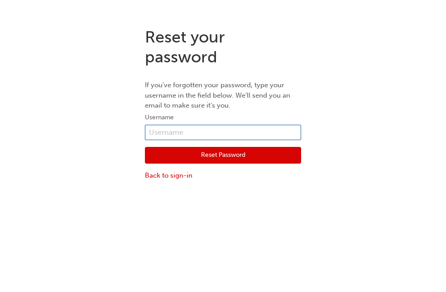
click at [175, 136] on input "text" at bounding box center [223, 132] width 156 height 15
type input "CHAU0792"
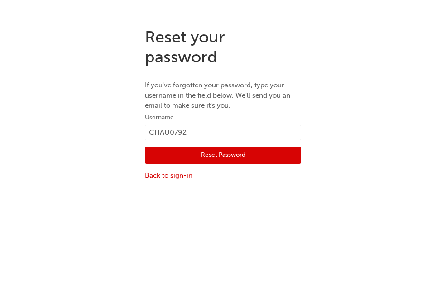
click at [215, 156] on button "Reset Password" at bounding box center [223, 155] width 156 height 17
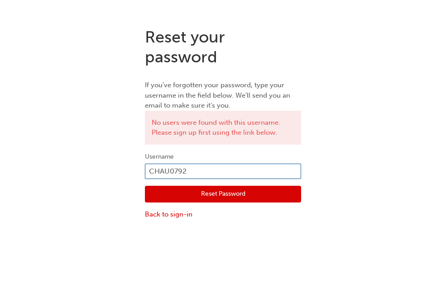
click at [200, 169] on input "CHAU0792" at bounding box center [223, 171] width 156 height 15
drag, startPoint x: 196, startPoint y: 169, endPoint x: 129, endPoint y: 175, distance: 67.7
click at [130, 175] on div "Reset your password If you've forgotten your password, type your username in th…" at bounding box center [223, 123] width 446 height 206
click at [165, 176] on input "V337STEPHE" at bounding box center [223, 171] width 156 height 15
click at [206, 171] on input "V337RSTEPHE" at bounding box center [223, 171] width 156 height 15
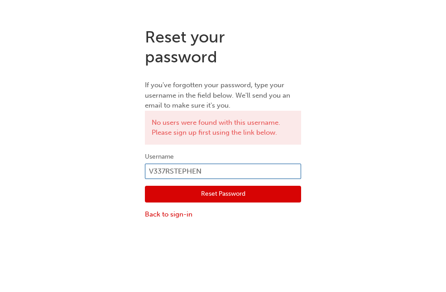
type input "V337RSTEPHEN"
click at [216, 197] on button "Reset Password" at bounding box center [223, 194] width 156 height 17
